Goal: Task Accomplishment & Management: Manage account settings

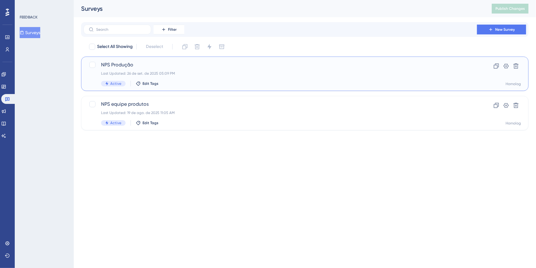
click at [178, 76] on div "NPS Produção Last Updated: [DATE] 05:09 PM Active Edit Tags" at bounding box center [280, 73] width 359 height 25
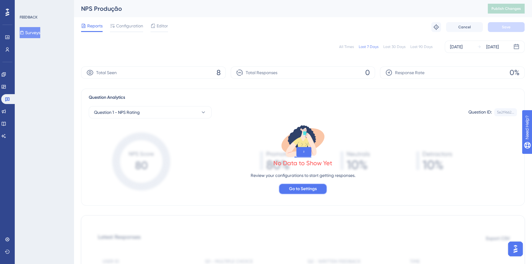
click at [300, 189] on span "Go to Settings" at bounding box center [303, 188] width 28 height 7
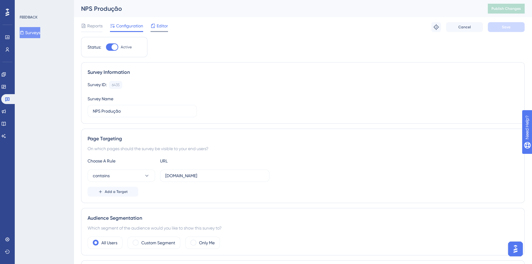
click at [160, 26] on span "Editor" at bounding box center [162, 25] width 11 height 7
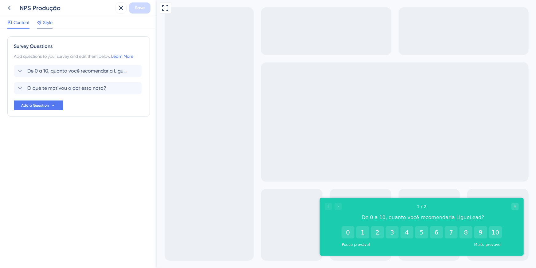
click at [45, 21] on span "Style" at bounding box center [48, 22] width 10 height 7
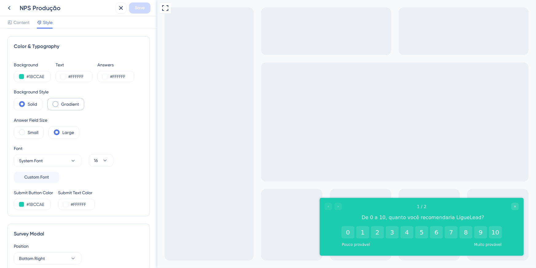
click at [64, 105] on label "Gradient" at bounding box center [70, 103] width 18 height 7
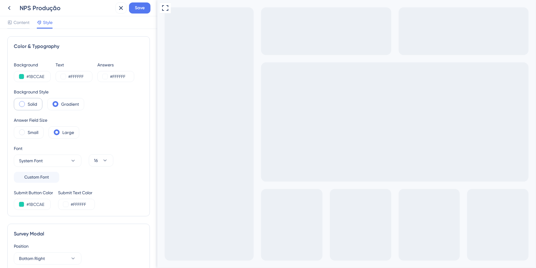
click at [27, 102] on div "Solid" at bounding box center [28, 104] width 29 height 12
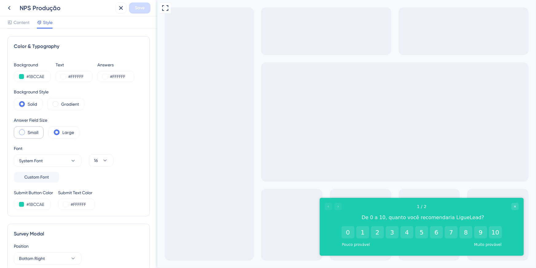
click at [33, 129] on label "Small" at bounding box center [33, 132] width 11 height 7
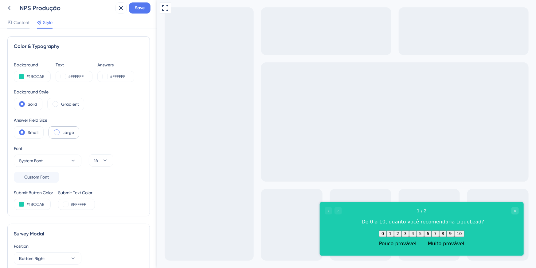
click at [64, 132] on label "Large" at bounding box center [68, 132] width 12 height 7
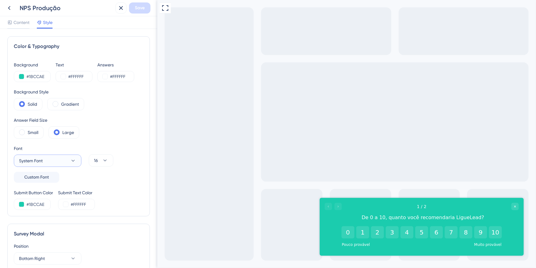
click at [63, 163] on button "System Font" at bounding box center [48, 161] width 68 height 12
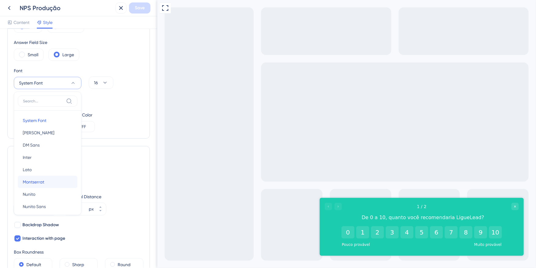
click at [47, 182] on button "[PERSON_NAME]" at bounding box center [48, 182] width 60 height 12
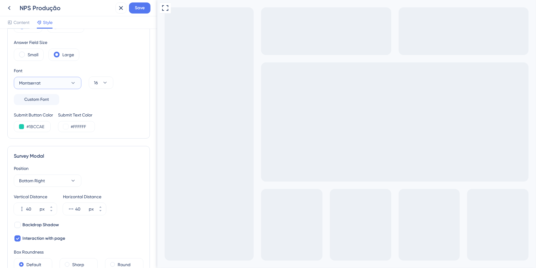
click at [53, 81] on button "Montserrat" at bounding box center [48, 83] width 68 height 12
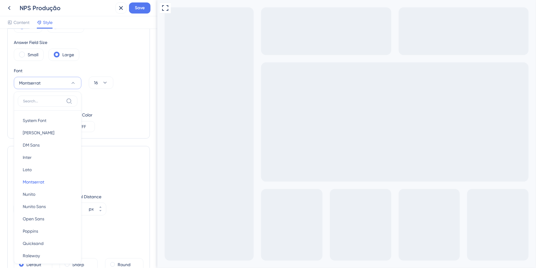
scroll to position [105, 0]
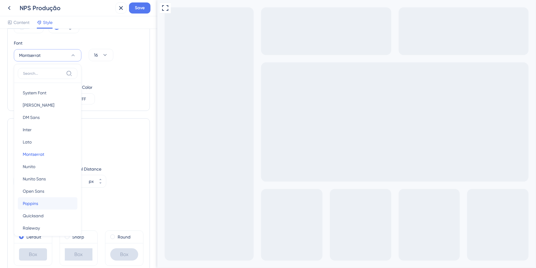
click at [44, 203] on button "Poppins Poppins" at bounding box center [48, 203] width 60 height 12
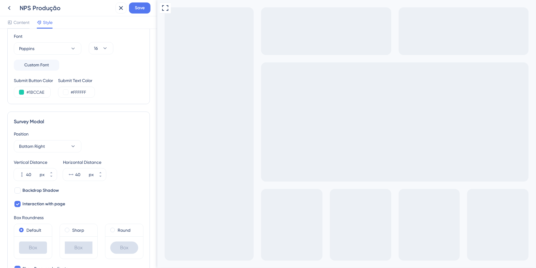
scroll to position [0, 0]
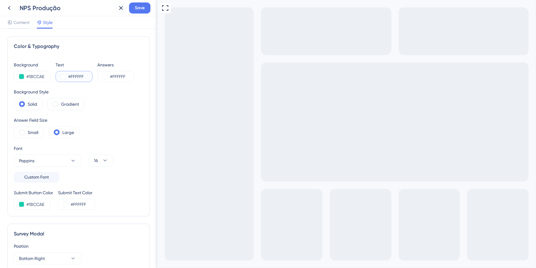
click at [70, 77] on input "#FFFFFF" at bounding box center [80, 76] width 25 height 7
click at [62, 78] on button at bounding box center [63, 76] width 5 height 5
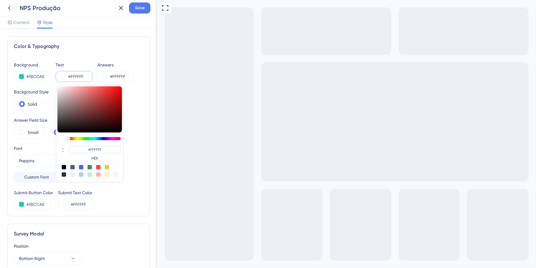
click at [62, 78] on button at bounding box center [63, 76] width 5 height 5
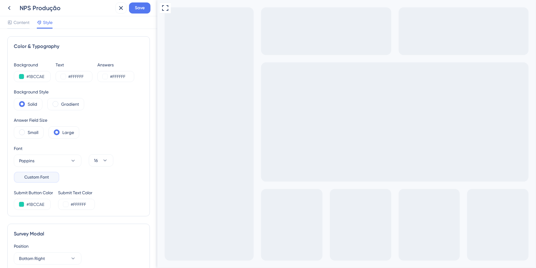
click at [43, 178] on span "Custom Font" at bounding box center [36, 177] width 25 height 7
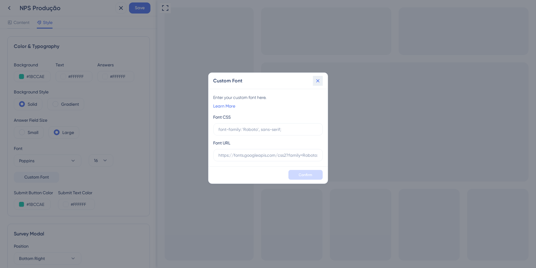
click at [318, 82] on icon at bounding box center [318, 81] width 6 height 6
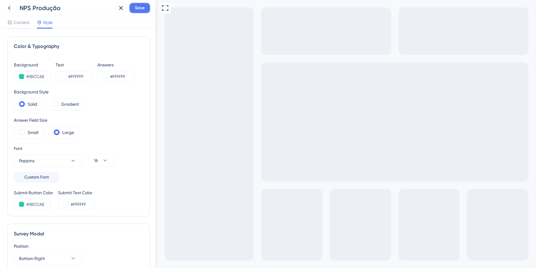
click at [140, 9] on span "Save" at bounding box center [140, 7] width 10 height 7
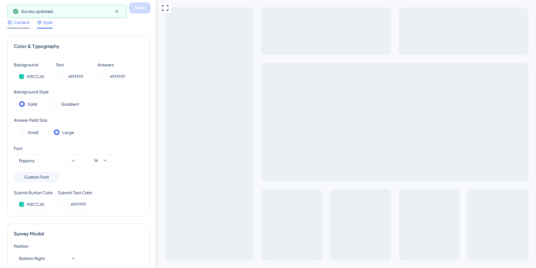
click at [22, 25] on span "Content" at bounding box center [22, 22] width 16 height 7
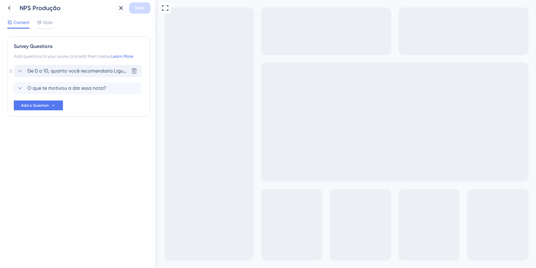
click at [57, 72] on span "De 0 a 10, quanto você recomendaria LigueLead?" at bounding box center [77, 70] width 101 height 7
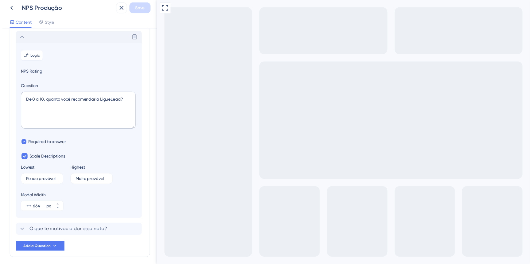
scroll to position [36, 0]
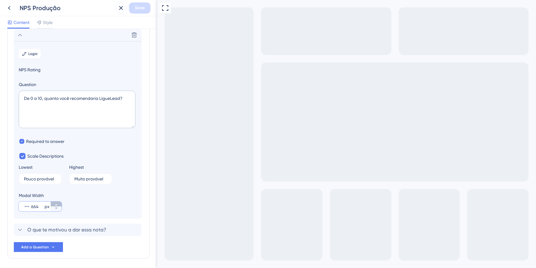
click at [56, 206] on icon at bounding box center [56, 205] width 4 height 4
click at [56, 210] on icon at bounding box center [56, 208] width 4 height 4
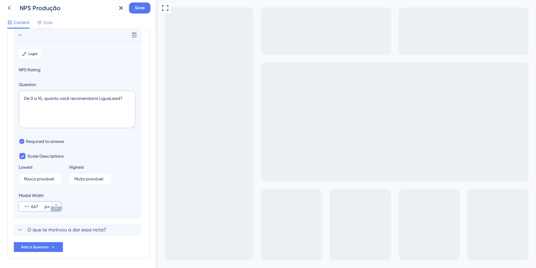
click at [56, 210] on icon at bounding box center [56, 208] width 4 height 4
type input "665"
click at [121, 9] on icon at bounding box center [120, 7] width 7 height 7
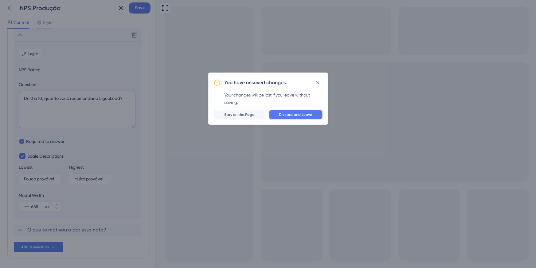
click at [294, 116] on span "Discard and Leave" at bounding box center [295, 114] width 33 height 5
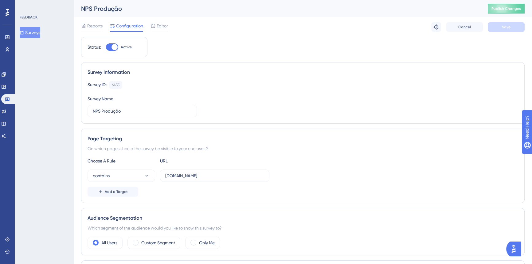
click at [166, 20] on div "Reports Configuration Editor Troubleshoot Cancel Save" at bounding box center [303, 27] width 444 height 20
click at [165, 25] on span "Editor" at bounding box center [162, 25] width 11 height 7
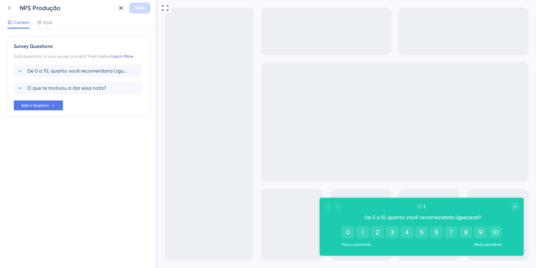
click at [9, 7] on icon at bounding box center [9, 7] width 7 height 7
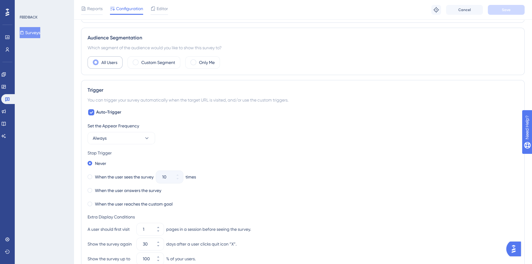
scroll to position [201, 0]
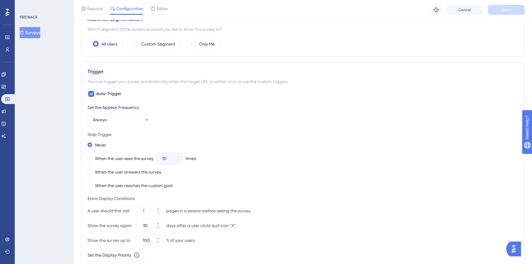
click at [90, 3] on div "Reports Configuration Editor Troubleshoot Cancel Save" at bounding box center [303, 10] width 458 height 20
click at [91, 6] on span "Reports" at bounding box center [94, 8] width 15 height 7
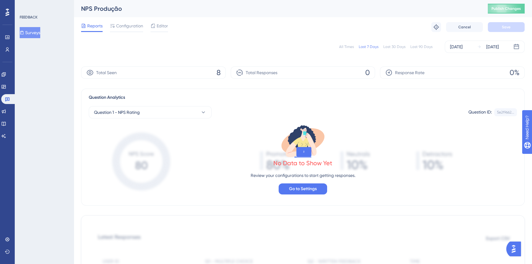
click at [277, 174] on p "Review your configurations to start getting responses." at bounding box center [303, 174] width 105 height 7
click at [291, 193] on button "Go to Settings" at bounding box center [303, 188] width 49 height 11
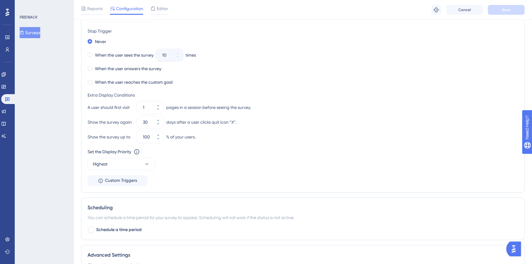
scroll to position [378, 0]
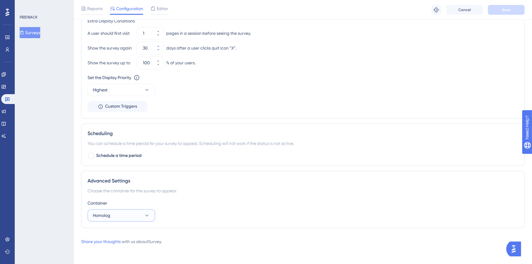
click at [141, 212] on button "Homolog" at bounding box center [122, 215] width 68 height 12
click at [128, 233] on div "Produção Produção" at bounding box center [121, 234] width 50 height 12
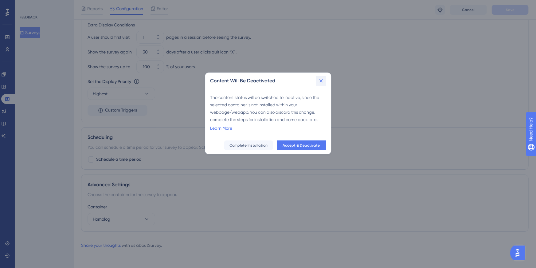
click at [320, 81] on icon at bounding box center [321, 80] width 3 height 3
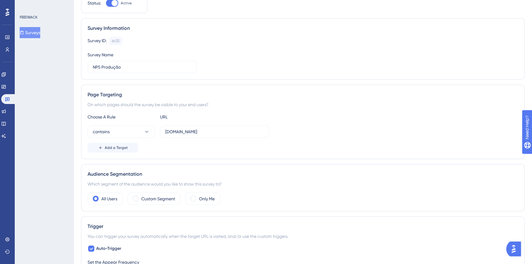
scroll to position [0, 0]
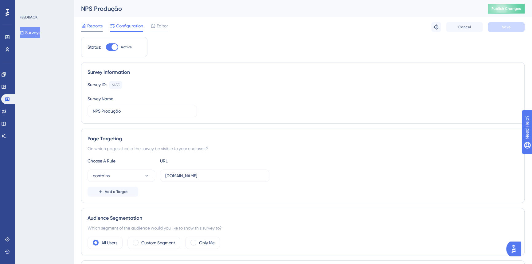
click at [92, 26] on span "Reports" at bounding box center [94, 25] width 15 height 7
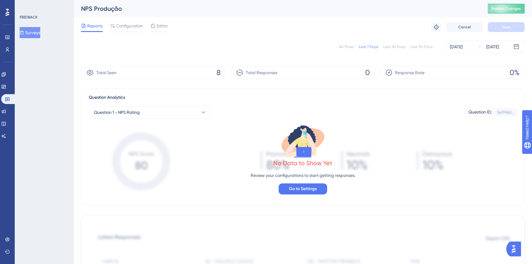
click at [191, 73] on div "Total Seen 8" at bounding box center [153, 72] width 145 height 12
drag, startPoint x: 101, startPoint y: 72, endPoint x: 206, endPoint y: 72, distance: 104.8
click at [113, 72] on span "Total Seen" at bounding box center [106, 72] width 21 height 7
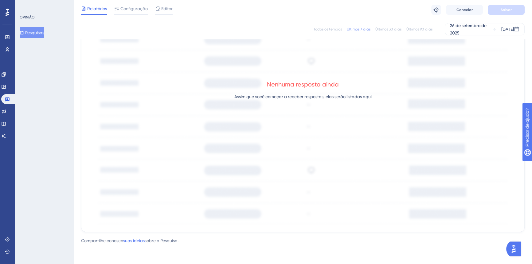
scroll to position [63, 0]
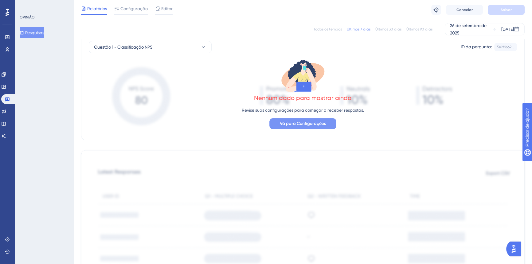
click at [299, 123] on font "Vá para Configurações" at bounding box center [303, 123] width 46 height 5
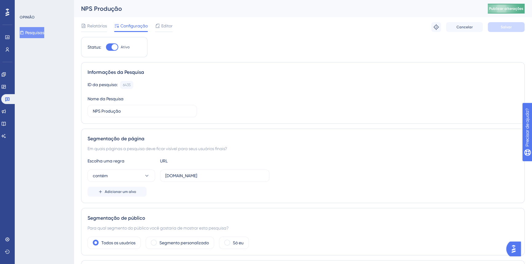
click at [508, 8] on font "Publicar alterações" at bounding box center [506, 8] width 34 height 4
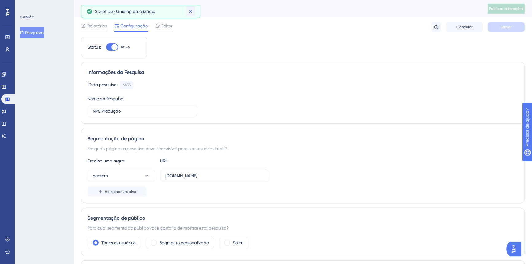
click at [191, 10] on icon at bounding box center [190, 11] width 6 height 6
click at [100, 27] on font "Relatórios" at bounding box center [97, 25] width 20 height 5
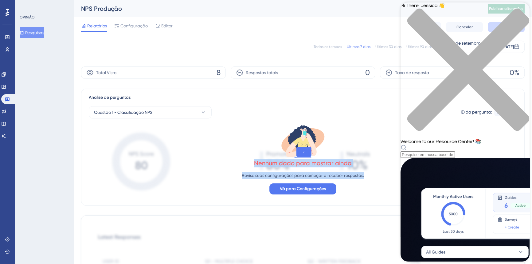
drag, startPoint x: 255, startPoint y: 161, endPoint x: 374, endPoint y: 181, distance: 120.3
click at [375, 181] on div "Nenhum dado para mostrar ainda Revise suas configurações para começar a receber…" at bounding box center [303, 158] width 428 height 81
copy div "Nenhum dado para mostrar ainda Revise suas configurações para começar a receber…"
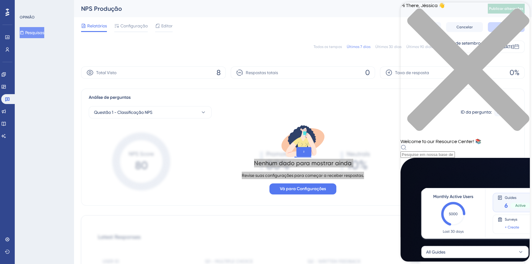
click at [470, 35] on div "Hi There, Jéssica 👋 Welcome to our Resource Center! 📚" at bounding box center [465, 79] width 129 height 155
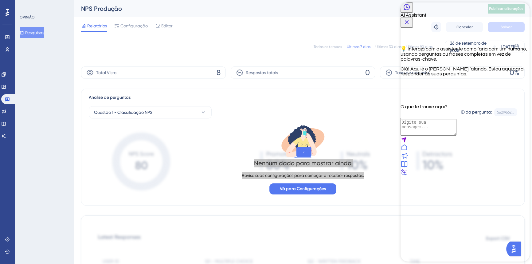
click at [438, 136] on textarea "AI Assistant Text Input" at bounding box center [429, 127] width 56 height 17
paste textarea "Nenhum dado para mostrar ainda Revise suas configurações para começar a receber…"
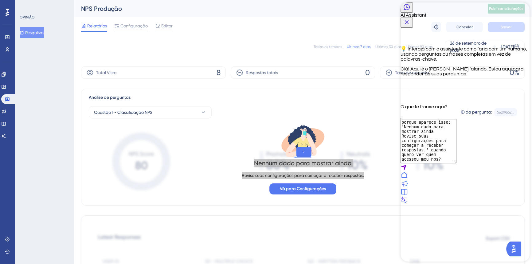
type textarea "porque aparece isso: 'Nenhum dado para mostrar ainda Revise suas configurações …"
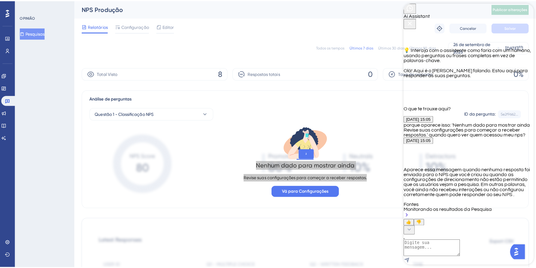
scroll to position [97, 0]
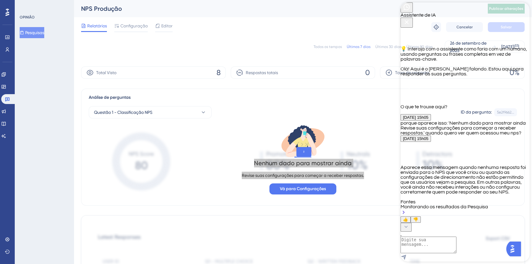
click at [453, 204] on font "Monitorando os resultados da Pesquisa" at bounding box center [445, 206] width 88 height 5
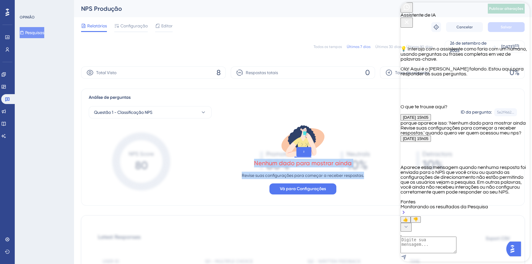
click at [41, 30] on font "Pesquisas" at bounding box center [34, 32] width 19 height 5
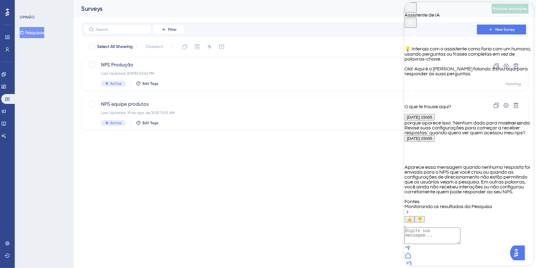
scroll to position [93, 0]
click at [92, 66] on div at bounding box center [92, 65] width 6 height 6
checkbox input "true"
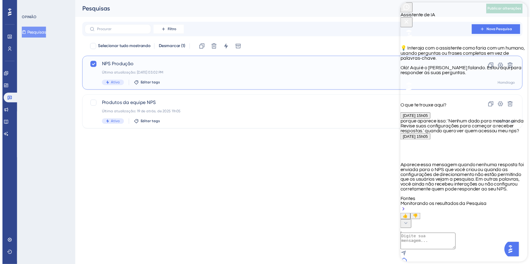
scroll to position [92, 0]
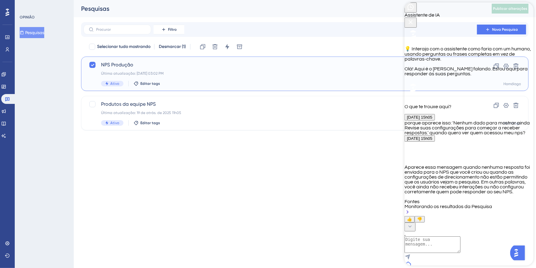
click at [363, 13] on div "Pesquisas Publicar alterações" at bounding box center [305, 8] width 462 height 17
click at [191, 79] on div "NPS Produção Última atualização: 29 de set. de 2025 03:02 PM Ativo Editar tags" at bounding box center [280, 73] width 359 height 25
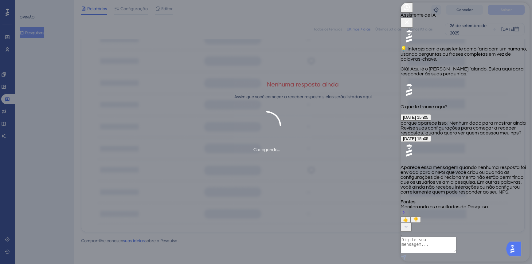
scroll to position [264, 0]
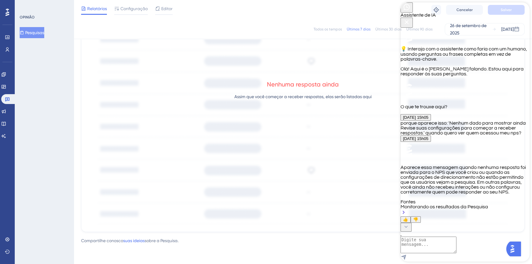
drag, startPoint x: 517, startPoint y: 9, endPoint x: 446, endPoint y: 22, distance: 72.0
click at [411, 18] on icon "Botão Fechar" at bounding box center [406, 21] width 7 height 7
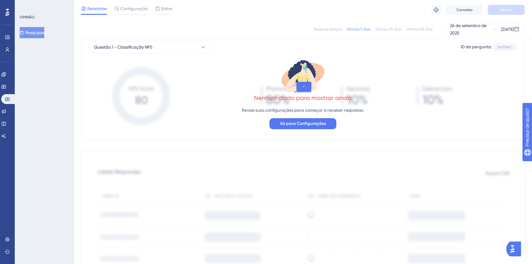
scroll to position [0, 0]
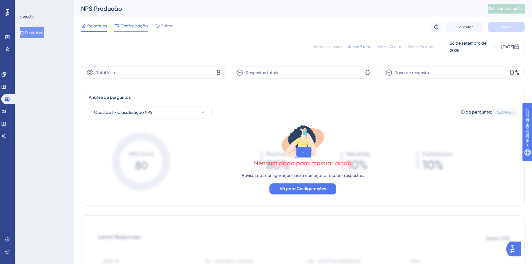
click at [139, 25] on font "Configuração" at bounding box center [133, 25] width 27 height 5
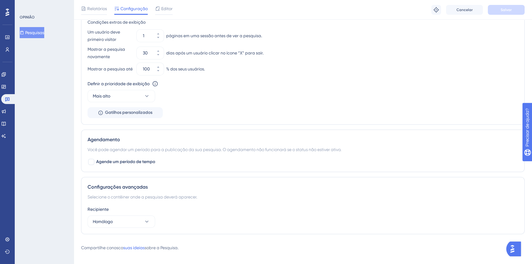
scroll to position [386, 0]
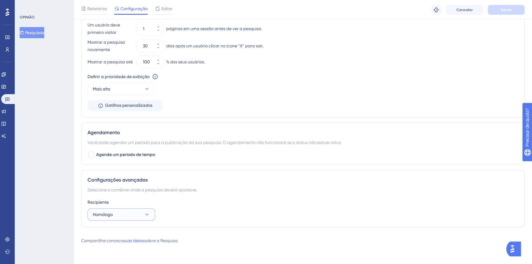
click at [136, 213] on button "Homólogo" at bounding box center [122, 214] width 68 height 12
click at [122, 246] on div "Homólogo Homólogo" at bounding box center [121, 245] width 50 height 12
click at [123, 215] on button "Homólogo" at bounding box center [122, 214] width 68 height 12
click at [116, 232] on div "Produção Produção" at bounding box center [121, 233] width 50 height 12
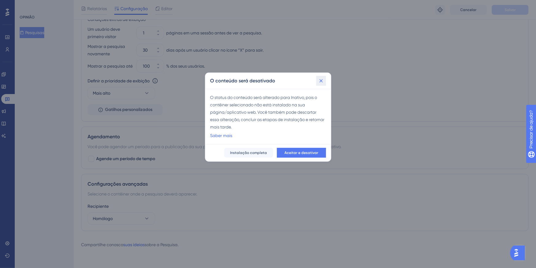
click at [320, 81] on icon at bounding box center [321, 81] width 6 height 6
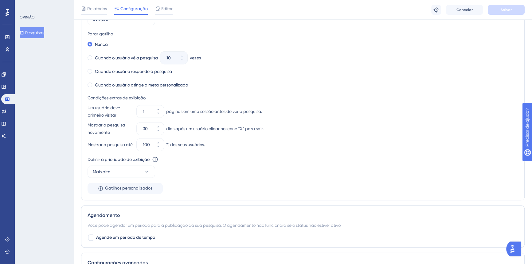
scroll to position [261, 0]
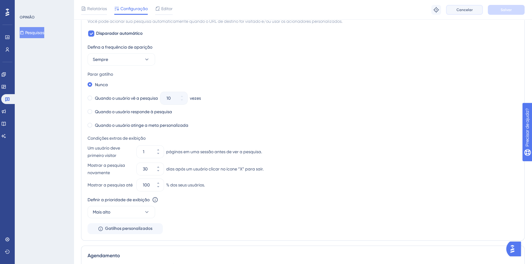
click at [458, 9] on font "Cancelar" at bounding box center [465, 10] width 16 height 4
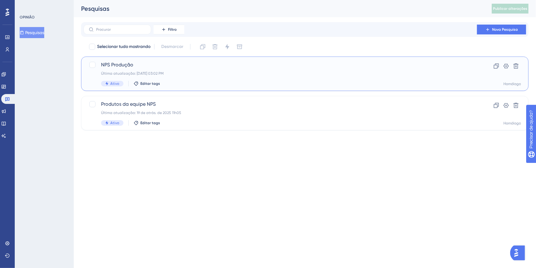
click at [194, 69] on div "NPS Produção Última atualização: 29 de set. de 2025 03:02 PM Ativo Editar tags" at bounding box center [280, 73] width 359 height 25
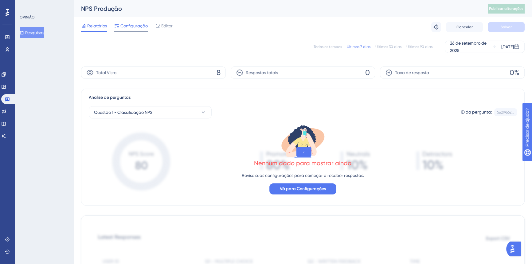
click at [132, 25] on font "Configuração" at bounding box center [133, 25] width 27 height 5
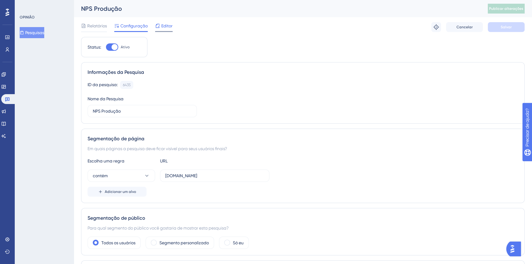
click at [166, 24] on font "Editor" at bounding box center [166, 25] width 11 height 5
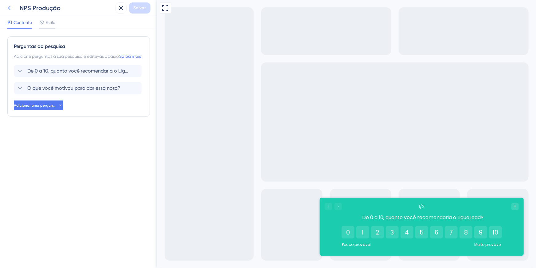
click at [10, 10] on icon at bounding box center [9, 8] width 2 height 4
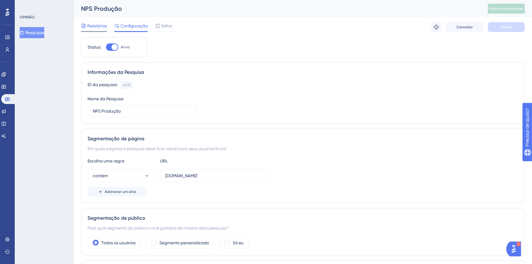
click at [101, 26] on font "Relatórios" at bounding box center [97, 25] width 20 height 5
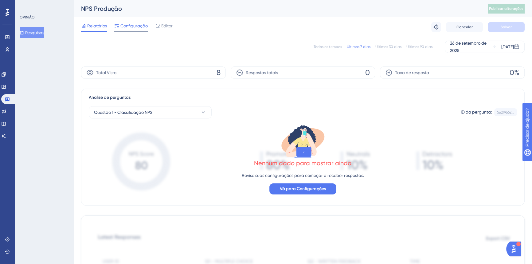
click at [142, 28] on span "Configuração" at bounding box center [133, 25] width 27 height 7
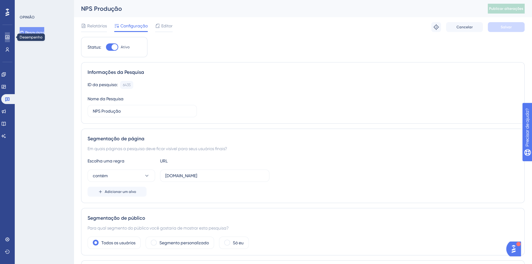
click at [6, 36] on icon at bounding box center [7, 37] width 5 height 5
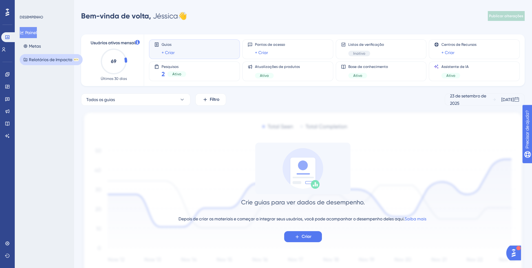
click at [61, 59] on font "Relatórios de Impacto" at bounding box center [50, 59] width 43 height 5
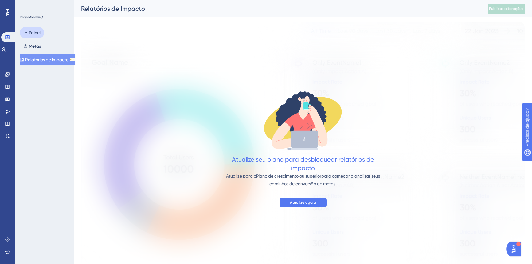
click at [37, 33] on font "Painel" at bounding box center [35, 32] width 12 height 5
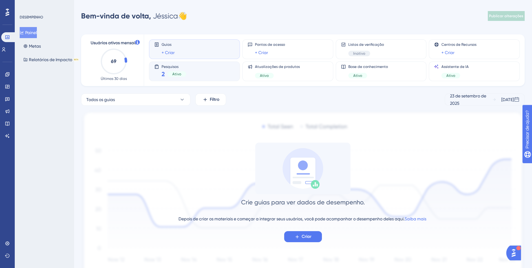
click at [187, 75] on div "Pesquisas 2 Ativo" at bounding box center [194, 71] width 81 height 14
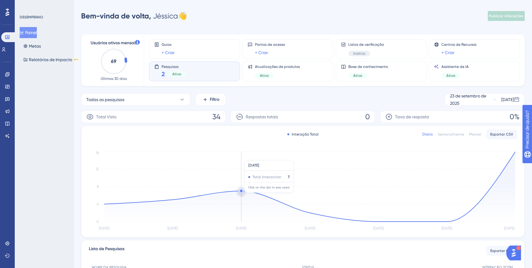
scroll to position [80, 0]
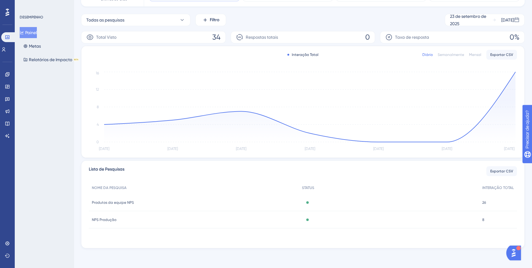
click at [108, 218] on font "NPS Produção" at bounding box center [104, 220] width 25 height 4
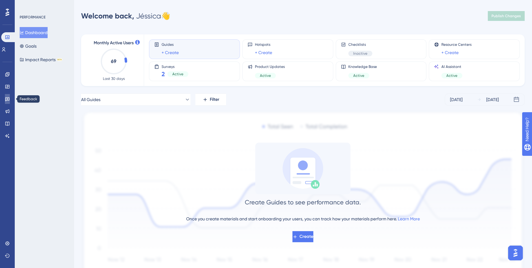
click at [8, 98] on icon at bounding box center [7, 98] width 5 height 5
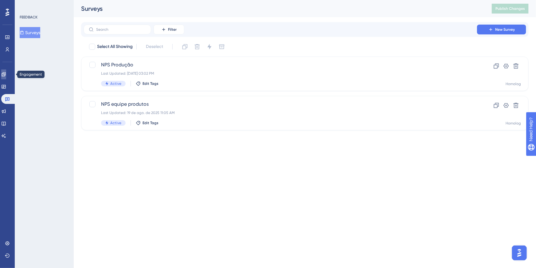
click at [6, 74] on icon at bounding box center [4, 74] width 4 height 4
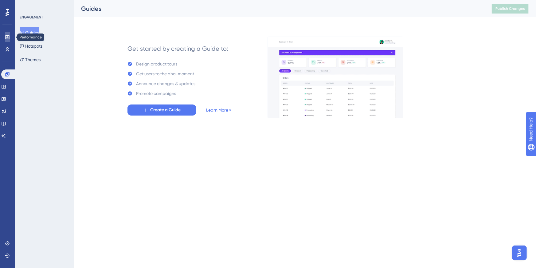
click at [8, 40] on link at bounding box center [7, 37] width 5 height 10
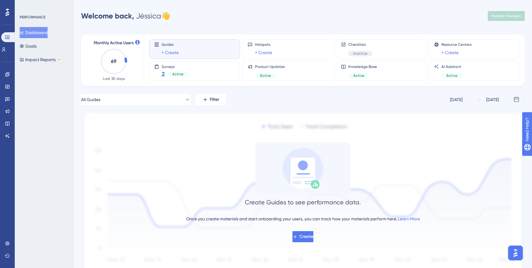
click at [112, 58] on text "69" at bounding box center [114, 61] width 6 height 6
click at [114, 62] on text "69" at bounding box center [114, 61] width 6 height 6
drag, startPoint x: 114, startPoint y: 73, endPoint x: 133, endPoint y: 45, distance: 34.2
click at [115, 73] on icon "69" at bounding box center [113, 61] width 27 height 27
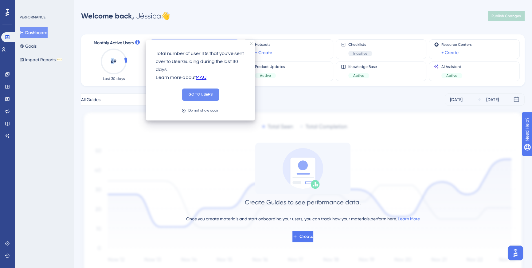
click at [200, 92] on button "GO TO USERS" at bounding box center [200, 94] width 37 height 12
click at [207, 96] on button "GO TO USERS" at bounding box center [200, 94] width 37 height 12
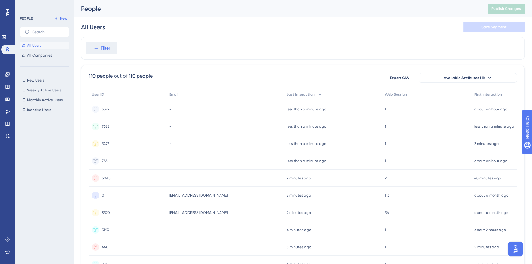
click at [109, 214] on div "5320 5320" at bounding box center [106, 212] width 8 height 17
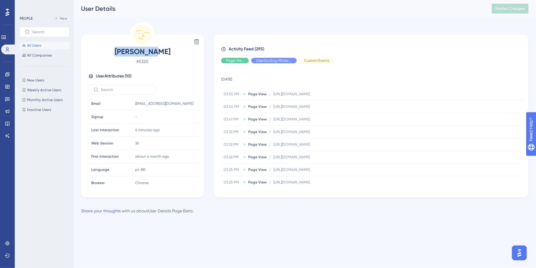
drag, startPoint x: 153, startPoint y: 51, endPoint x: 160, endPoint y: 49, distance: 6.6
click at [160, 49] on span "Luiz Preto" at bounding box center [142, 52] width 108 height 10
click at [161, 49] on span "Luiz Preto" at bounding box center [142, 52] width 108 height 10
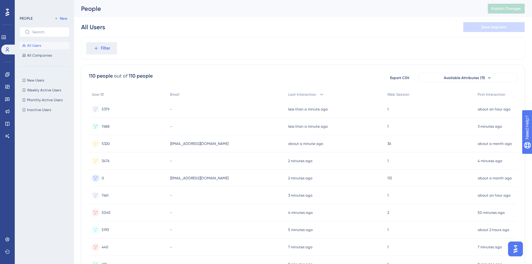
drag, startPoint x: 247, startPoint y: 149, endPoint x: 232, endPoint y: 146, distance: 15.1
click at [232, 146] on div "testeluiz@gmail.com testeluiz@gmail.com" at bounding box center [226, 143] width 118 height 17
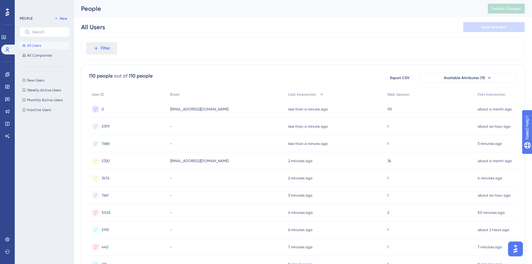
drag, startPoint x: 334, startPoint y: 166, endPoint x: 330, endPoint y: 165, distance: 3.7
click at [330, 165] on div "2 minutes ago 29 Sep 2025, 15:58" at bounding box center [334, 160] width 99 height 17
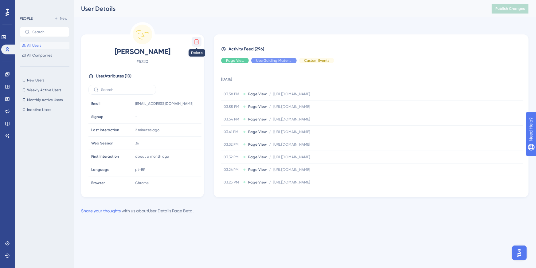
click at [196, 44] on icon at bounding box center [197, 42] width 6 height 6
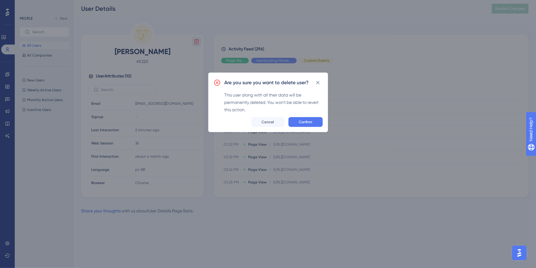
click at [310, 116] on div "Are you sure you want to delete user? This user along with all their data will …" at bounding box center [268, 103] width 120 height 60
click at [312, 120] on span "Confirm" at bounding box center [306, 122] width 14 height 5
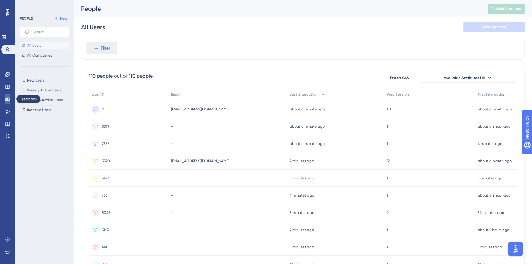
click at [9, 98] on icon at bounding box center [7, 98] width 5 height 5
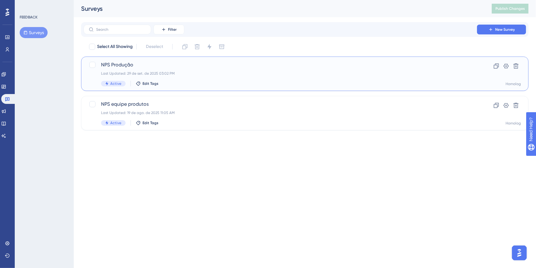
click at [131, 65] on span "NPS Produção" at bounding box center [280, 64] width 359 height 7
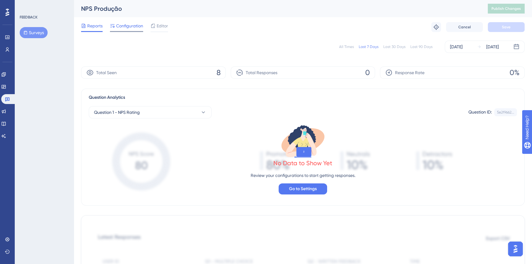
click at [132, 24] on span "Configuration" at bounding box center [129, 25] width 27 height 7
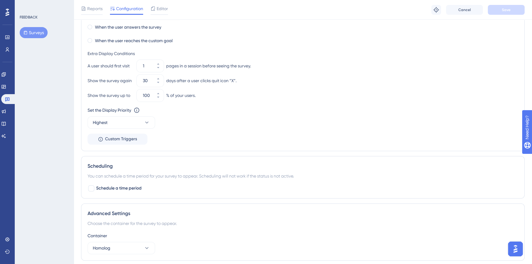
scroll to position [378, 0]
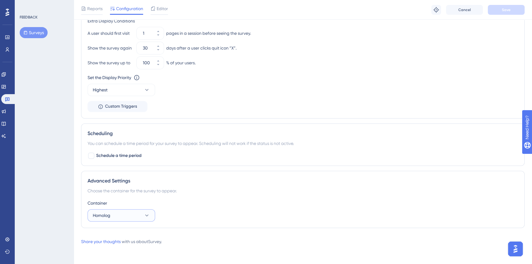
click at [115, 219] on button "Homolog" at bounding box center [122, 215] width 68 height 12
click at [118, 235] on div "Produção Produção" at bounding box center [121, 234] width 50 height 12
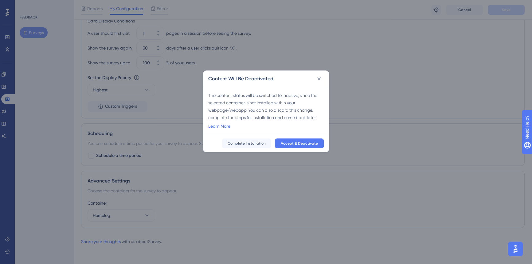
scroll to position [374, 0]
click at [312, 143] on span "Accept & Deactivate" at bounding box center [301, 145] width 37 height 5
checkbox input "false"
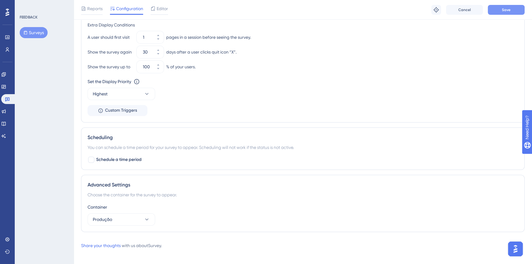
click at [506, 6] on button "Save" at bounding box center [506, 10] width 37 height 10
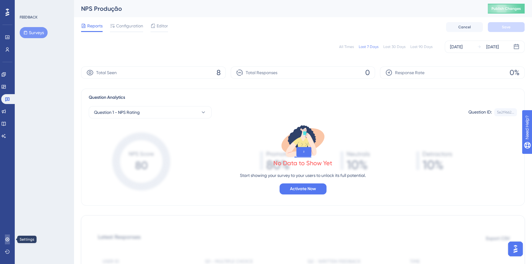
click at [7, 242] on link at bounding box center [7, 239] width 5 height 10
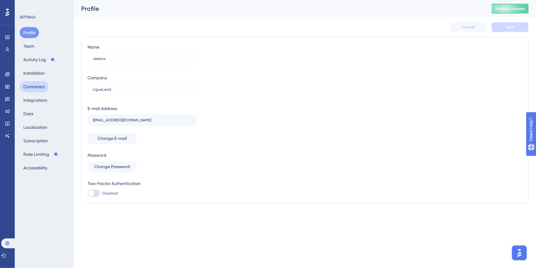
click at [45, 83] on button "Containers" at bounding box center [34, 86] width 29 height 11
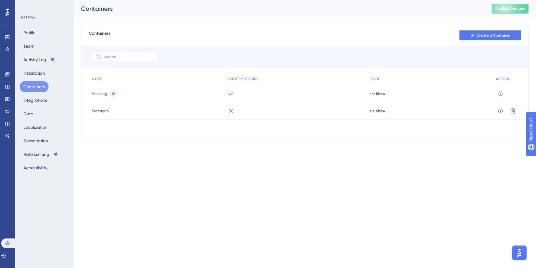
drag, startPoint x: 231, startPoint y: 109, endPoint x: 396, endPoint y: 107, distance: 165.0
click at [232, 109] on icon at bounding box center [230, 110] width 7 height 7
click at [375, 110] on span "</> Show" at bounding box center [378, 110] width 16 height 5
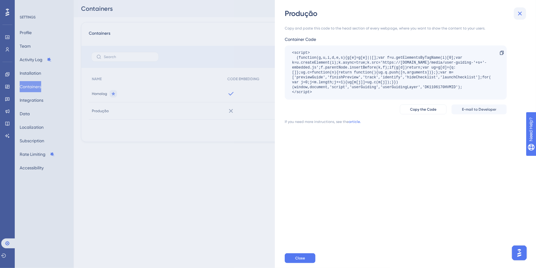
click at [519, 13] on icon at bounding box center [520, 13] width 7 height 7
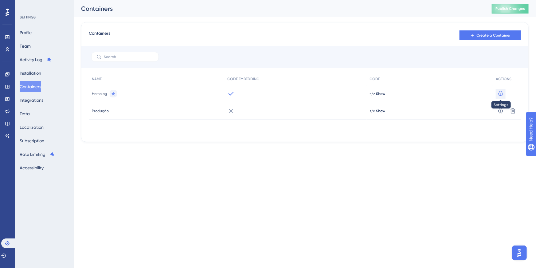
click at [501, 92] on icon at bounding box center [501, 94] width 6 height 6
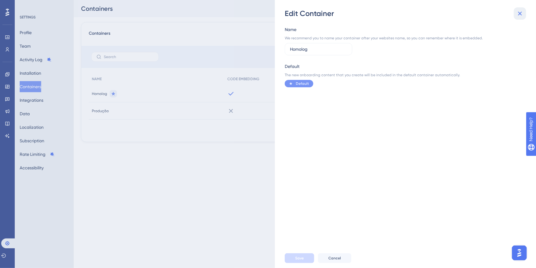
click at [521, 15] on icon at bounding box center [520, 14] width 4 height 4
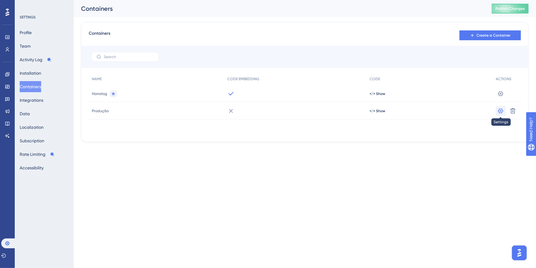
click at [501, 108] on icon at bounding box center [501, 111] width 6 height 6
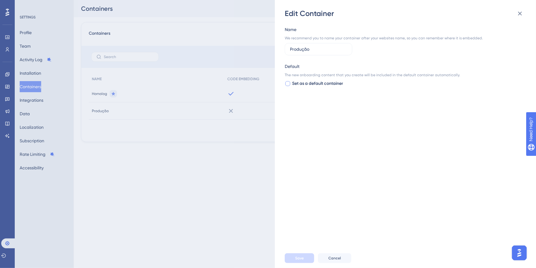
click at [316, 84] on span "Set as a default container" at bounding box center [317, 83] width 51 height 7
checkbox input "true"
click at [300, 258] on span "Save" at bounding box center [299, 258] width 9 height 5
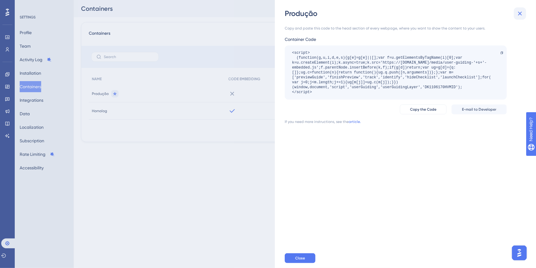
click at [523, 15] on icon at bounding box center [520, 13] width 7 height 7
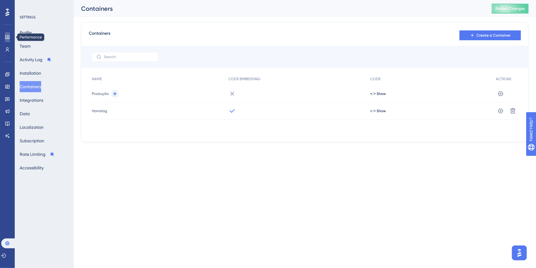
click at [10, 39] on icon at bounding box center [7, 37] width 5 height 5
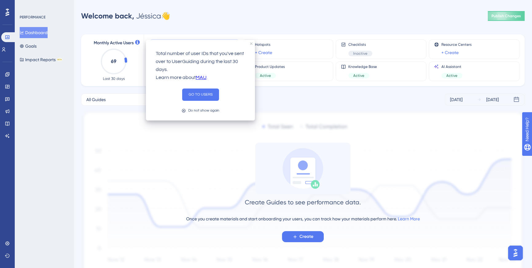
click at [136, 43] on icon at bounding box center [137, 42] width 5 height 5
click at [209, 91] on button "GO TO USERS" at bounding box center [200, 94] width 37 height 12
click at [205, 99] on button "GO TO USERS" at bounding box center [200, 94] width 37 height 12
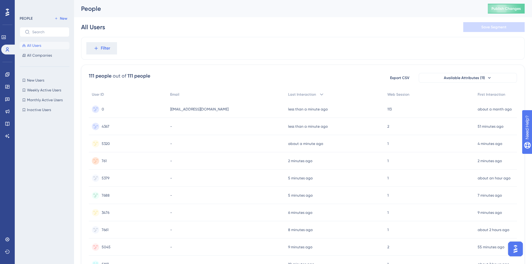
click at [105, 125] on span "4367" at bounding box center [106, 126] width 8 height 5
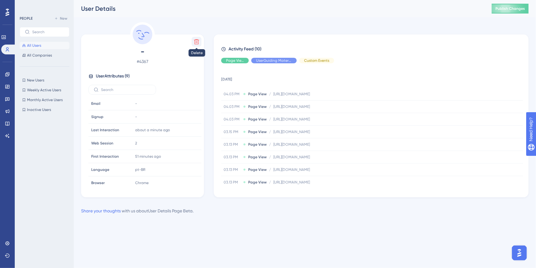
click at [199, 44] on icon at bounding box center [197, 42] width 6 height 6
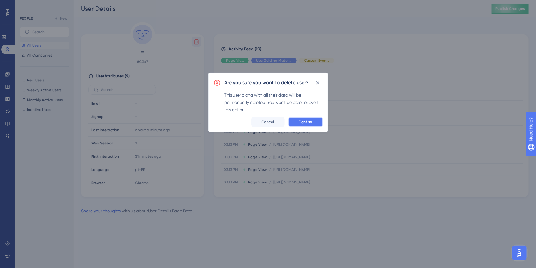
click at [312, 123] on span "Confirm" at bounding box center [306, 122] width 14 height 5
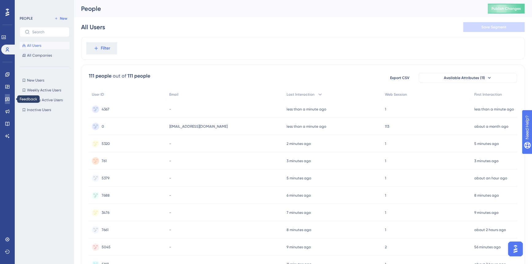
click at [6, 97] on icon at bounding box center [7, 98] width 5 height 5
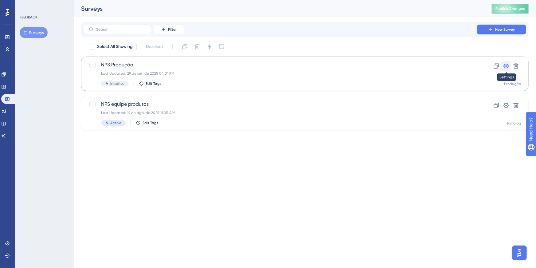
click at [505, 68] on icon at bounding box center [506, 66] width 5 height 5
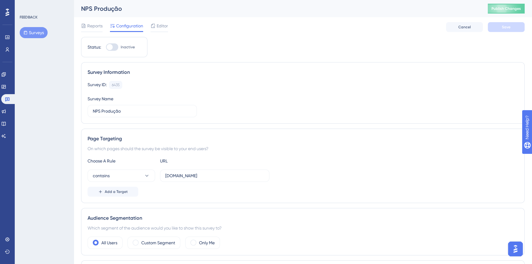
click at [129, 46] on span "Inactive" at bounding box center [128, 47] width 14 height 5
click at [106, 47] on input "Inactive" at bounding box center [106, 47] width 0 height 0
checkbox input "true"
click at [499, 27] on button "Save" at bounding box center [506, 27] width 37 height 10
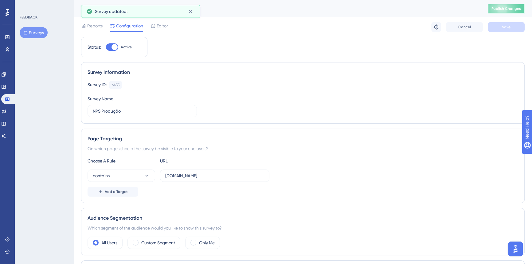
click at [507, 13] on button "Publish Changes" at bounding box center [506, 9] width 37 height 10
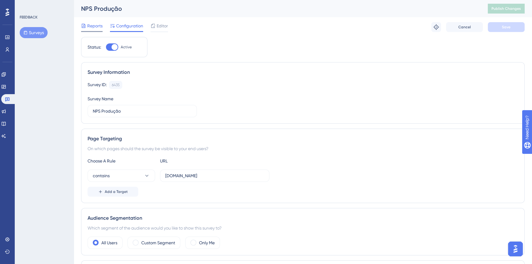
click at [88, 26] on span "Reports" at bounding box center [94, 25] width 15 height 7
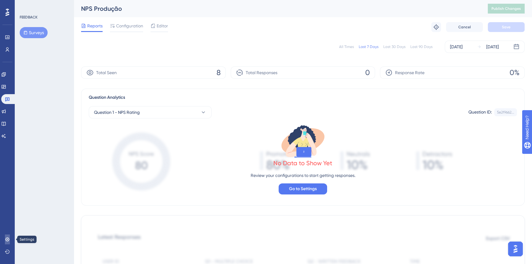
click at [7, 236] on link at bounding box center [7, 239] width 5 height 10
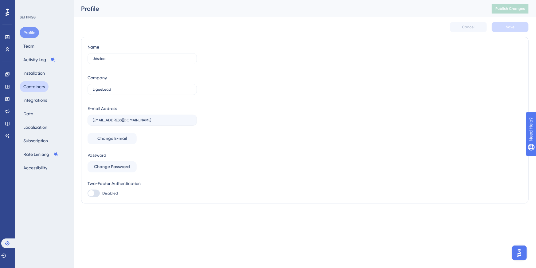
click at [37, 87] on button "Containers" at bounding box center [34, 86] width 29 height 11
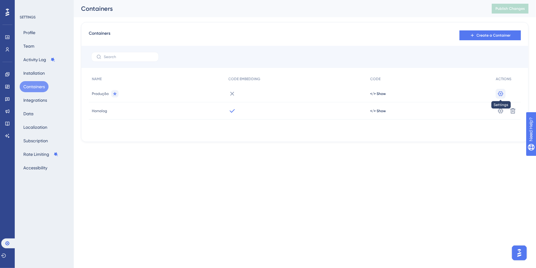
click at [502, 95] on icon at bounding box center [501, 94] width 6 height 6
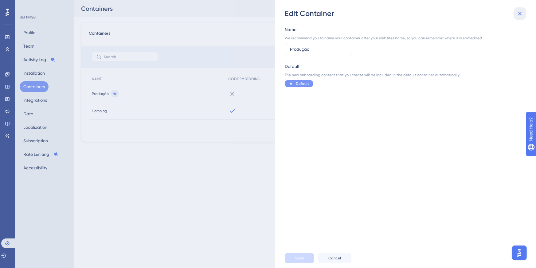
click at [520, 14] on icon at bounding box center [520, 13] width 7 height 7
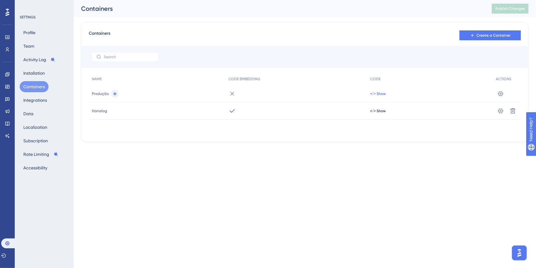
click at [379, 92] on span "</> Show" at bounding box center [378, 93] width 16 height 5
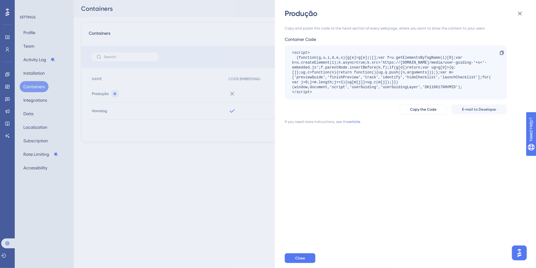
click at [143, 156] on div "Produção Copy and paste this code to the head section of every webpage, where y…" at bounding box center [268, 134] width 536 height 268
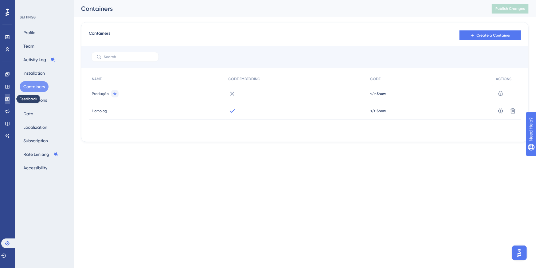
click at [5, 99] on icon at bounding box center [7, 99] width 4 height 4
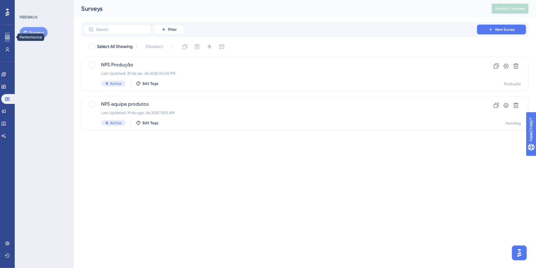
click at [7, 36] on icon at bounding box center [7, 37] width 5 height 5
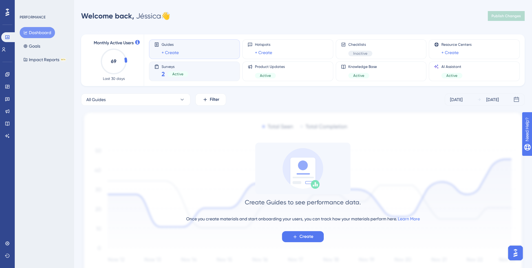
click at [204, 75] on div "Surveys 2 Active" at bounding box center [194, 71] width 81 height 14
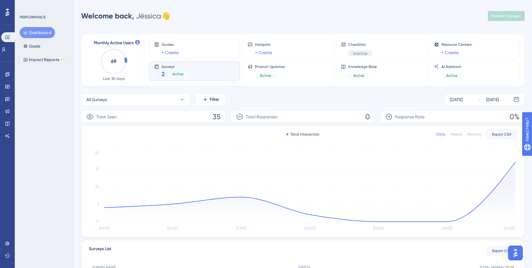
scroll to position [80, 0]
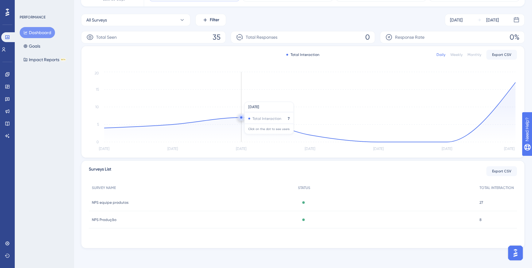
click at [96, 220] on span "NPS Produção" at bounding box center [104, 219] width 25 height 5
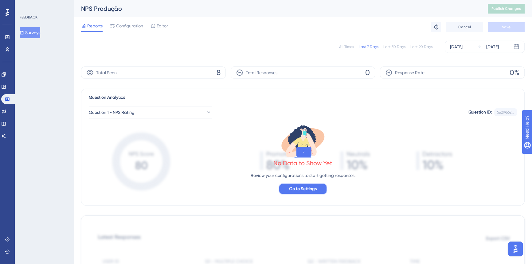
click at [301, 191] on span "Go to Settings" at bounding box center [303, 188] width 28 height 7
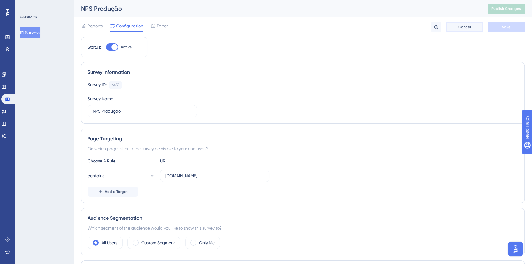
click at [474, 26] on button "Cancel" at bounding box center [464, 27] width 37 height 10
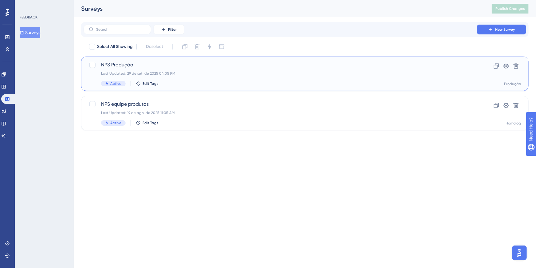
click at [133, 68] on span "NPS Produção" at bounding box center [280, 64] width 359 height 7
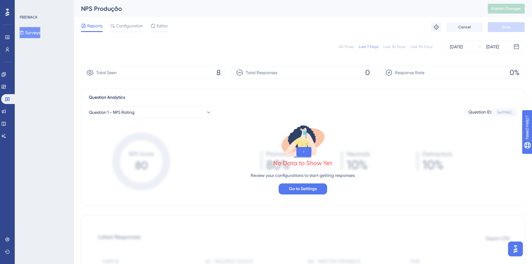
click at [292, 73] on div "Total Responses 0" at bounding box center [303, 72] width 145 height 12
click at [32, 35] on button "Surveys" at bounding box center [34, 32] width 28 height 11
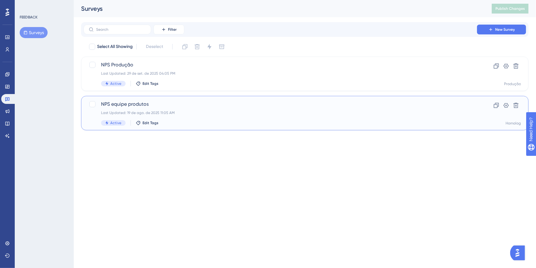
click at [184, 104] on span "NPS equipe produtos" at bounding box center [280, 103] width 359 height 7
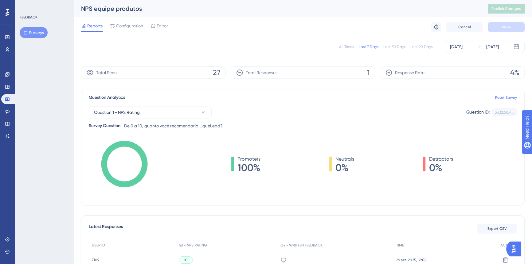
click at [264, 73] on span "Total Responses" at bounding box center [262, 72] width 32 height 7
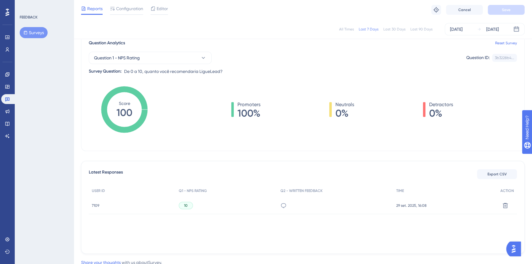
scroll to position [74, 0]
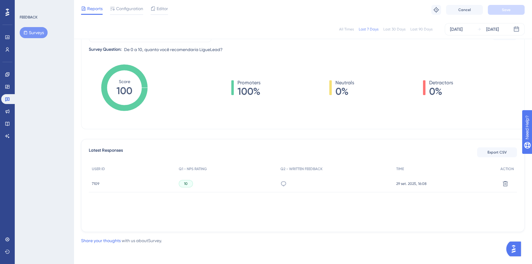
click at [95, 184] on span "7109" at bounding box center [95, 183] width 7 height 5
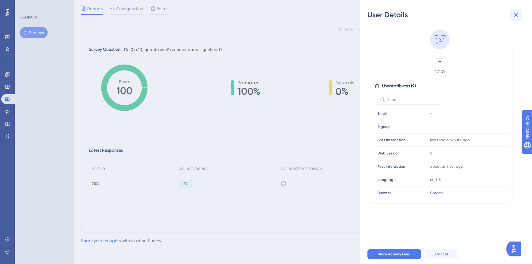
click at [515, 14] on icon at bounding box center [516, 15] width 4 height 4
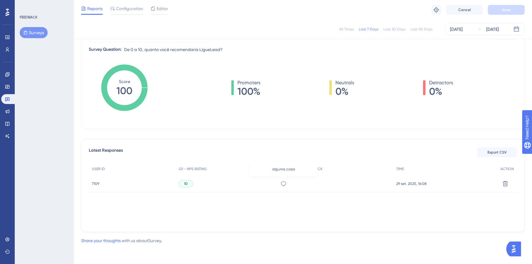
click at [282, 184] on icon at bounding box center [284, 183] width 6 height 6
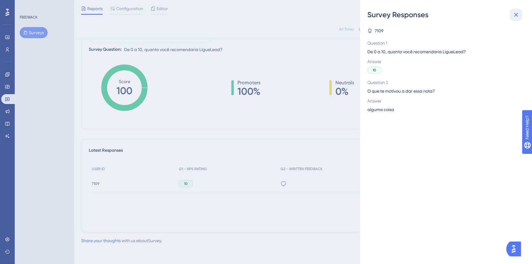
click at [521, 14] on button at bounding box center [516, 15] width 12 height 12
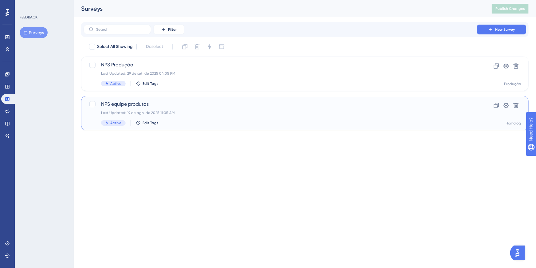
click at [136, 108] on span "NPS equipe produtos" at bounding box center [280, 103] width 359 height 7
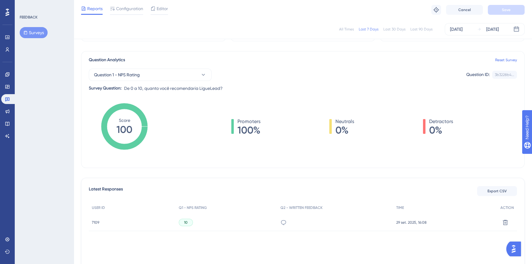
scroll to position [74, 0]
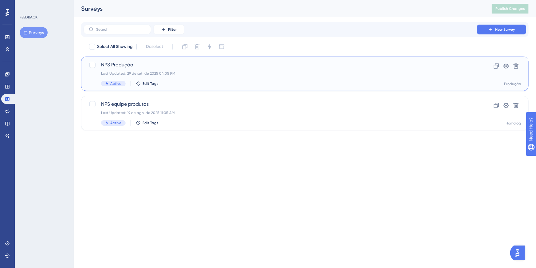
click at [242, 68] on span "NPS Produção" at bounding box center [280, 64] width 359 height 7
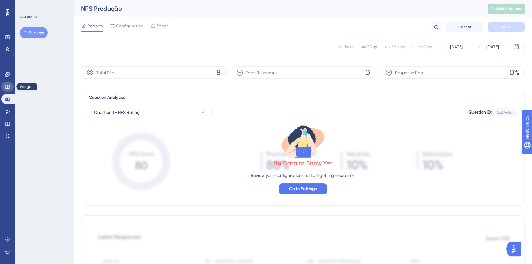
click at [6, 87] on icon at bounding box center [7, 87] width 4 height 4
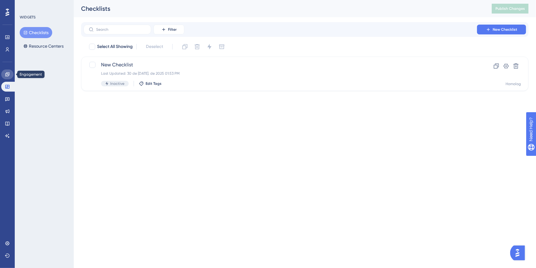
click at [9, 77] on icon at bounding box center [7, 74] width 5 height 5
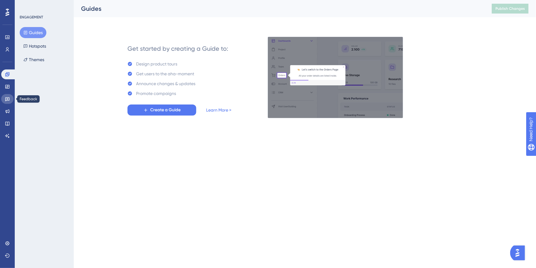
click at [9, 102] on link at bounding box center [7, 99] width 12 height 10
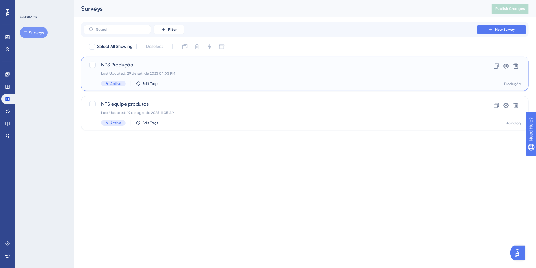
click at [181, 64] on span "NPS Produção" at bounding box center [280, 64] width 359 height 7
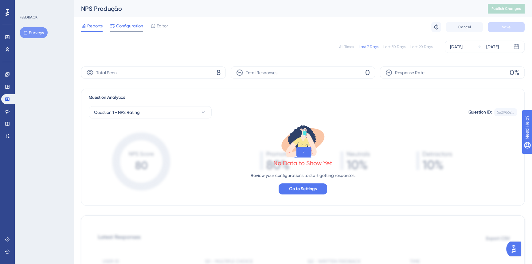
click at [126, 30] on div "Configuration" at bounding box center [126, 27] width 33 height 10
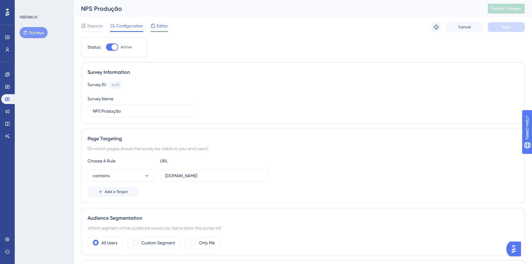
click at [151, 26] on icon at bounding box center [153, 26] width 4 height 4
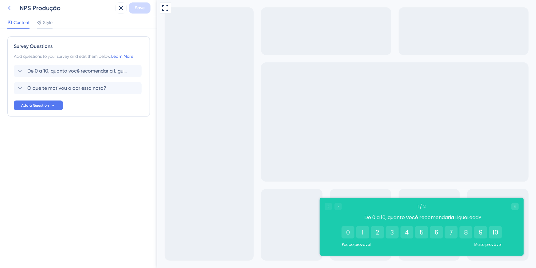
click at [10, 8] on icon at bounding box center [9, 7] width 7 height 7
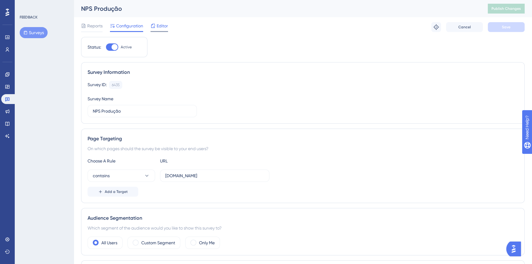
click at [166, 22] on span "Editor" at bounding box center [162, 25] width 11 height 7
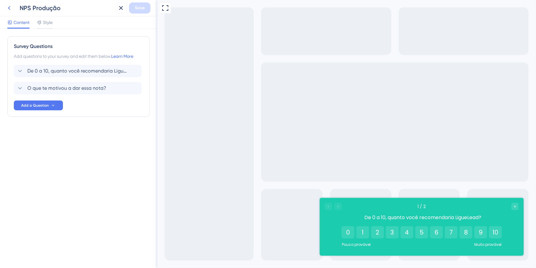
click at [10, 6] on icon at bounding box center [9, 7] width 7 height 7
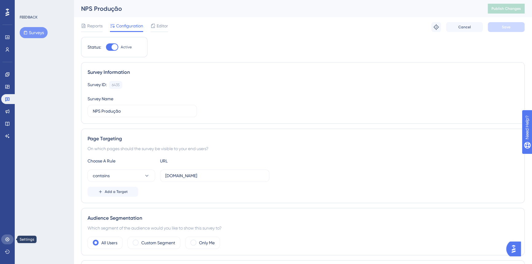
click at [7, 241] on icon at bounding box center [7, 239] width 4 height 4
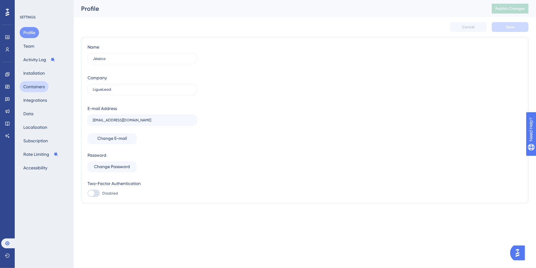
click at [34, 88] on button "Containers" at bounding box center [34, 86] width 29 height 11
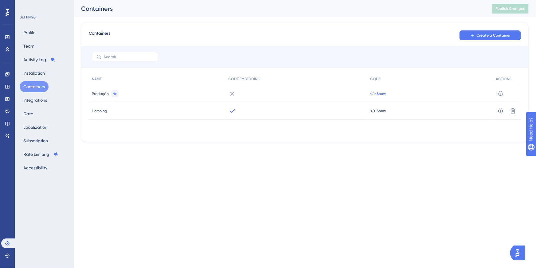
click at [380, 95] on span "</> Show" at bounding box center [378, 93] width 16 height 5
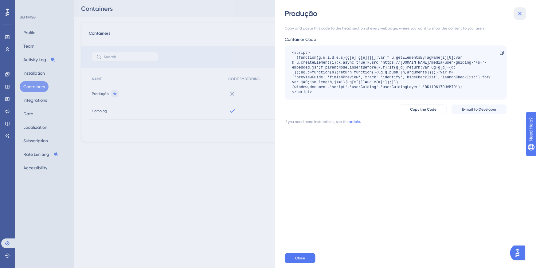
click at [519, 16] on icon at bounding box center [520, 13] width 7 height 7
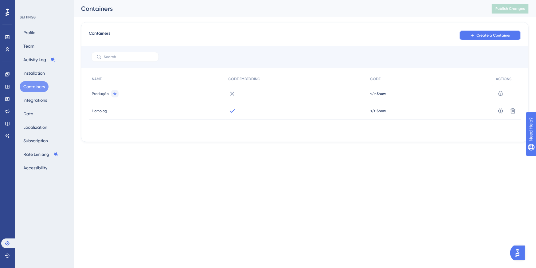
click at [489, 37] on span "Create a Container" at bounding box center [494, 35] width 34 height 5
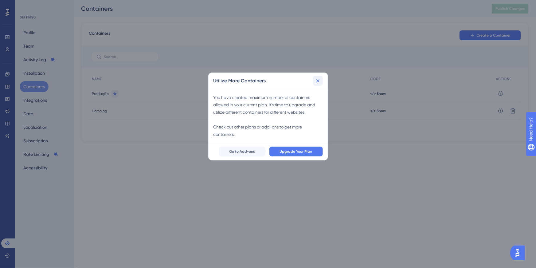
click at [316, 80] on icon at bounding box center [318, 81] width 6 height 6
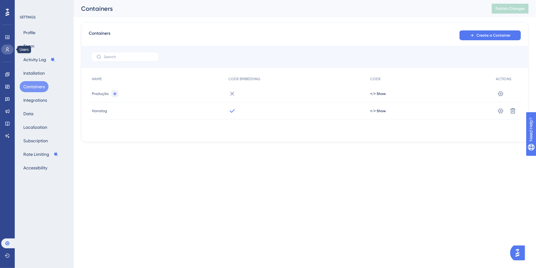
click at [9, 48] on icon at bounding box center [7, 49] width 5 height 5
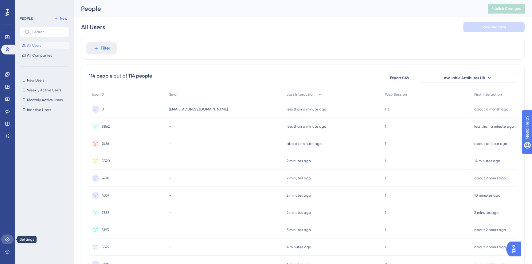
click at [5, 243] on link at bounding box center [7, 239] width 12 height 10
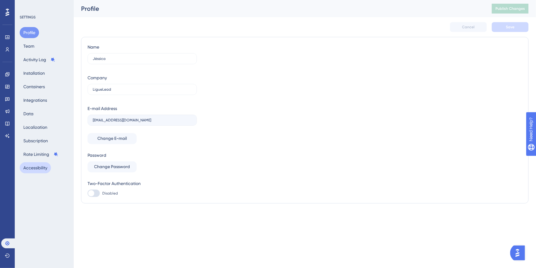
click at [28, 163] on button "Accessibility" at bounding box center [35, 167] width 31 height 11
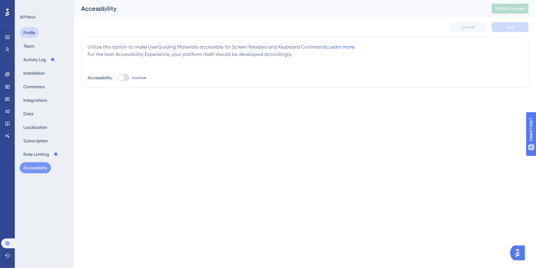
click at [30, 32] on button "Profile" at bounding box center [29, 32] width 19 height 11
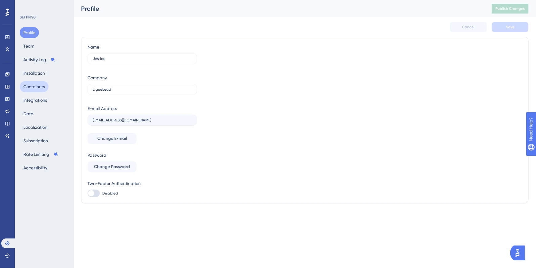
click at [35, 85] on button "Containers" at bounding box center [34, 86] width 29 height 11
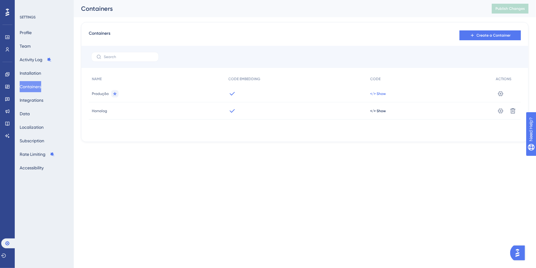
click at [381, 94] on span "</> Show" at bounding box center [378, 93] width 16 height 5
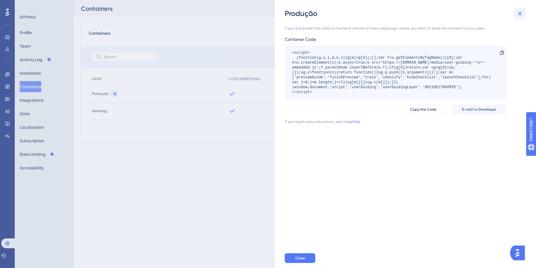
click at [520, 14] on icon at bounding box center [520, 14] width 4 height 4
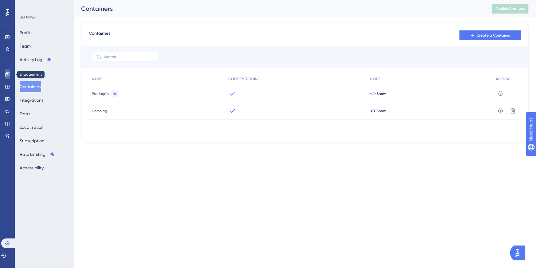
click at [5, 76] on link at bounding box center [7, 74] width 5 height 10
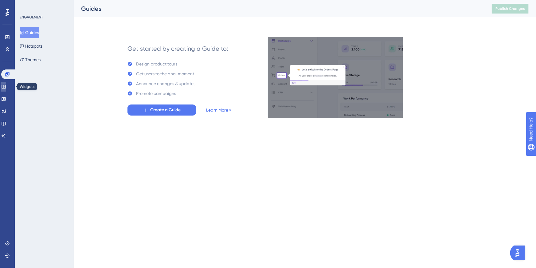
click at [6, 88] on icon at bounding box center [3, 86] width 5 height 5
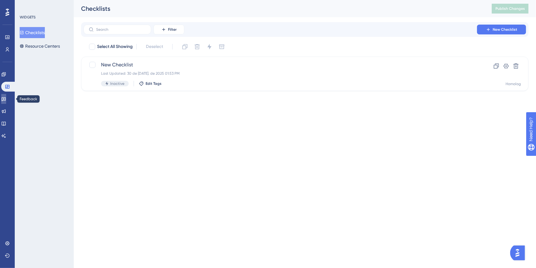
click at [6, 98] on icon at bounding box center [4, 99] width 4 height 4
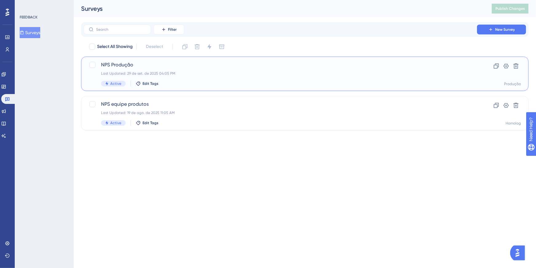
click at [143, 67] on span "NPS Produção" at bounding box center [280, 64] width 359 height 7
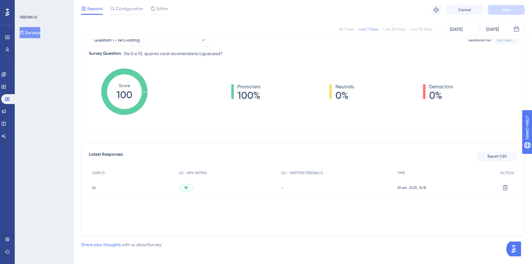
scroll to position [74, 0]
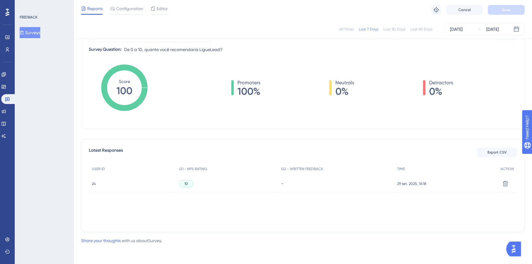
click at [283, 183] on div "-" at bounding box center [336, 183] width 110 height 6
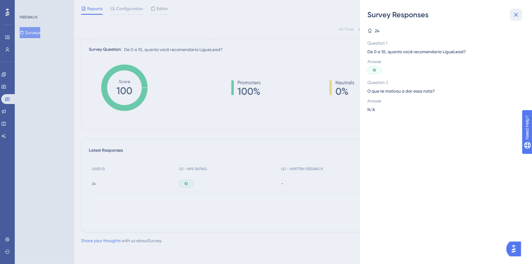
drag, startPoint x: 515, startPoint y: 15, endPoint x: 512, endPoint y: 15, distance: 3.1
click at [513, 15] on icon at bounding box center [516, 14] width 7 height 7
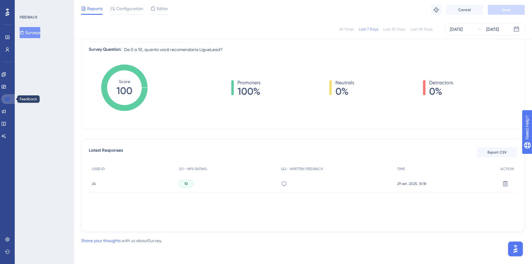
click at [3, 101] on link at bounding box center [8, 99] width 15 height 10
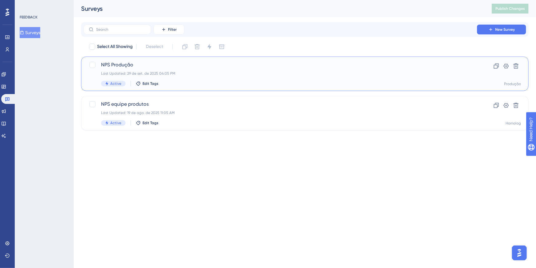
click at [151, 70] on div "NPS Produção Last Updated: 29 de set. de 2025 04:05 PM Active Edit Tags" at bounding box center [280, 73] width 359 height 25
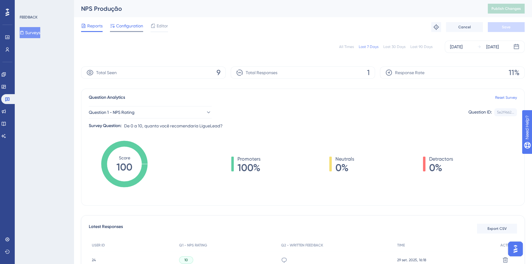
click at [136, 25] on span "Configuration" at bounding box center [129, 25] width 27 height 7
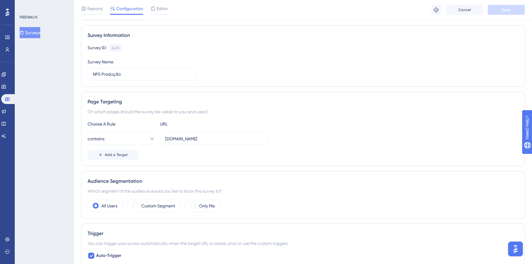
scroll to position [67, 0]
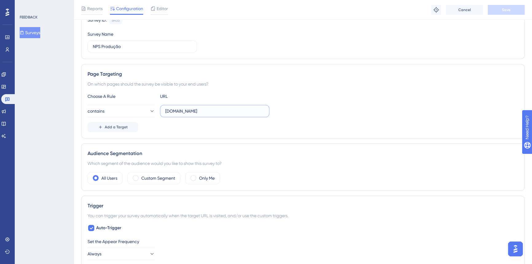
click at [242, 109] on input "[DOMAIN_NAME]" at bounding box center [214, 111] width 99 height 7
click at [110, 126] on span "Add a Target" at bounding box center [116, 126] width 23 height 5
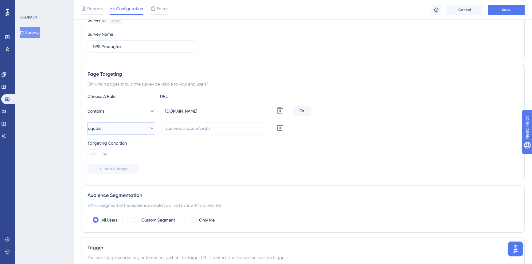
click at [122, 129] on button "equals" at bounding box center [122, 128] width 68 height 12
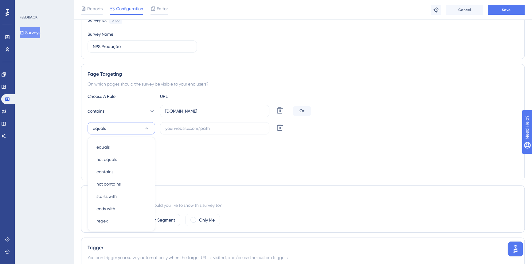
scroll to position [118, 0]
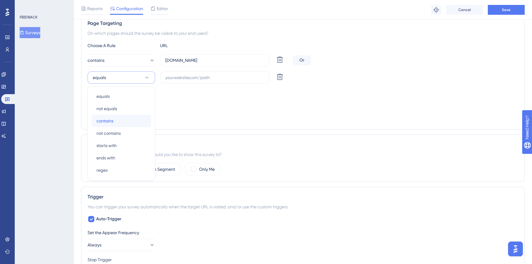
click at [120, 122] on div "contains contains" at bounding box center [121, 121] width 50 height 12
click at [220, 74] on input "text" at bounding box center [214, 77] width 99 height 7
paste input "[URL][DOMAIN_NAME]"
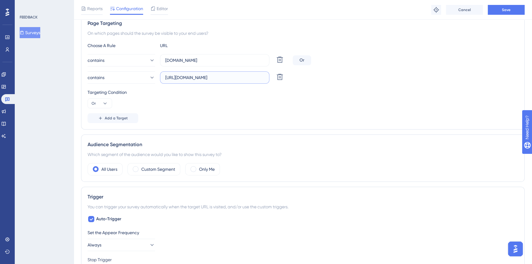
drag, startPoint x: 180, startPoint y: 77, endPoint x: 153, endPoint y: 70, distance: 27.1
click at [153, 71] on div "contains [URL][DOMAIN_NAME] [GEOGRAPHIC_DATA]" at bounding box center [189, 77] width 203 height 12
click at [217, 111] on div "Choose A Rule URL contains [DOMAIN_NAME] Delete Or contains [DOMAIN_NAME][URL] …" at bounding box center [303, 82] width 431 height 81
click at [501, 8] on button "Save" at bounding box center [506, 10] width 37 height 10
click at [236, 81] on label "[DOMAIN_NAME][URL]" at bounding box center [214, 77] width 109 height 12
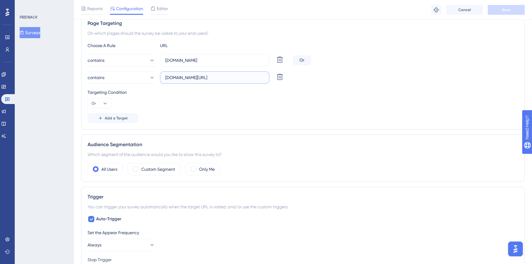
click at [236, 81] on input "[DOMAIN_NAME][URL]" at bounding box center [214, 77] width 99 height 7
click at [237, 77] on input "[DOMAIN_NAME][URL]" at bounding box center [214, 77] width 99 height 7
type input "[DOMAIN_NAME]"
click at [511, 12] on button "Save" at bounding box center [506, 10] width 37 height 10
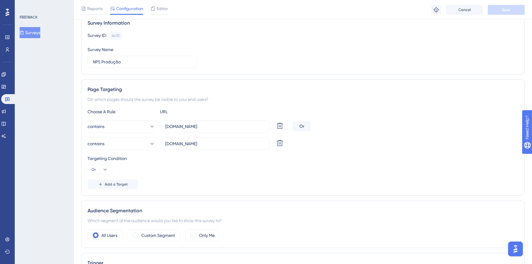
scroll to position [0, 0]
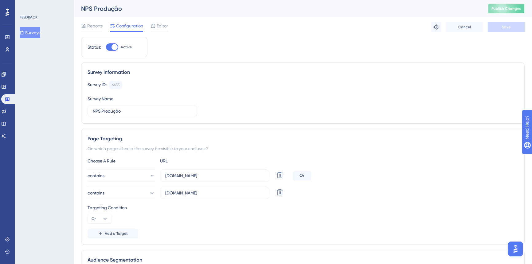
click at [501, 10] on span "Publish Changes" at bounding box center [506, 8] width 29 height 5
click at [8, 100] on icon at bounding box center [7, 98] width 5 height 5
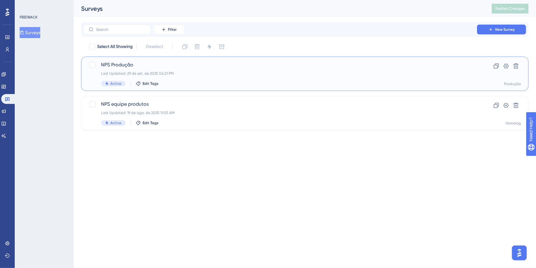
click at [160, 69] on div "NPS Produção Last Updated: 29 de set. de 2025 04:21 PM Active Edit Tags" at bounding box center [280, 73] width 359 height 25
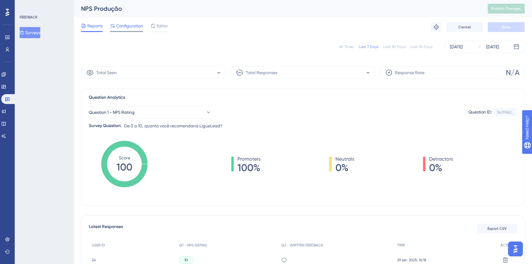
click at [135, 27] on span "Configuration" at bounding box center [129, 25] width 27 height 7
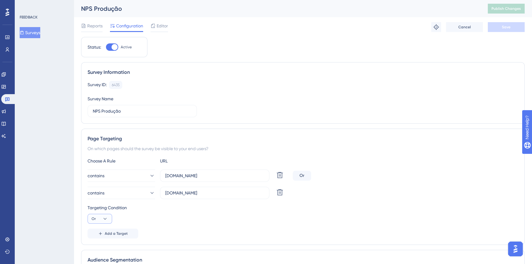
click at [106, 220] on icon at bounding box center [105, 218] width 6 height 6
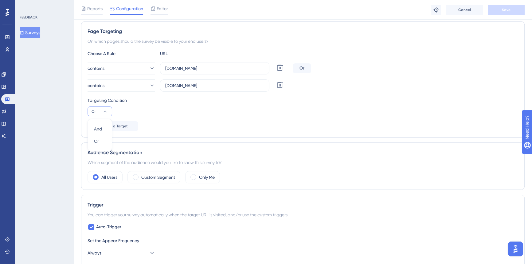
click at [189, 118] on div "Choose A Rule URL contains [DOMAIN_NAME] Delete Or contains [DOMAIN_NAME] Delet…" at bounding box center [303, 90] width 431 height 81
click at [232, 85] on input "[DOMAIN_NAME]" at bounding box center [214, 85] width 99 height 7
click at [212, 68] on input "[DOMAIN_NAME]" at bounding box center [214, 68] width 99 height 7
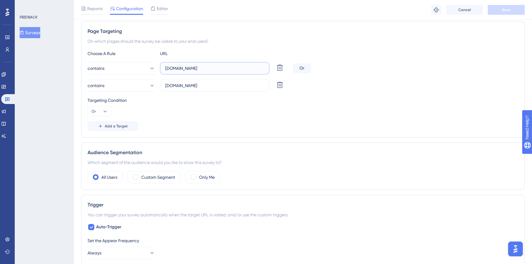
click at [212, 68] on input "[DOMAIN_NAME]" at bounding box center [214, 68] width 99 height 7
paste input "app"
type input "[DOMAIN_NAME]"
click at [218, 82] on input "[DOMAIN_NAME]" at bounding box center [214, 85] width 99 height 7
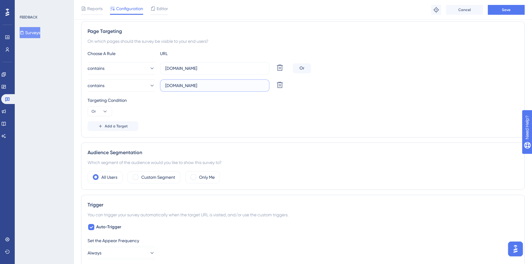
click at [218, 82] on input "[DOMAIN_NAME]" at bounding box center [214, 85] width 99 height 7
paste input "[URL][DOMAIN_NAME]"
drag, startPoint x: 182, startPoint y: 85, endPoint x: 151, endPoint y: 84, distance: 31.1
click at [133, 83] on div "contains [DOMAIN_NAME][URL] [GEOGRAPHIC_DATA]" at bounding box center [189, 85] width 203 height 12
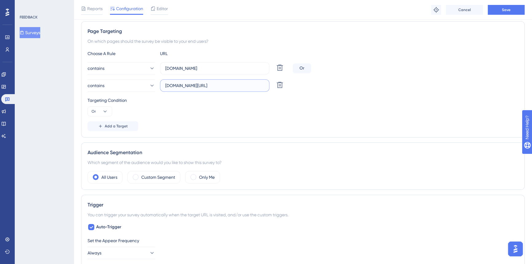
click at [256, 82] on input "[DOMAIN_NAME][URL]" at bounding box center [214, 85] width 99 height 7
click at [244, 86] on input "[DOMAIN_NAME][URL]" at bounding box center [214, 85] width 99 height 7
type input "[DOMAIN_NAME]"
click at [513, 10] on button "Save" at bounding box center [506, 10] width 37 height 10
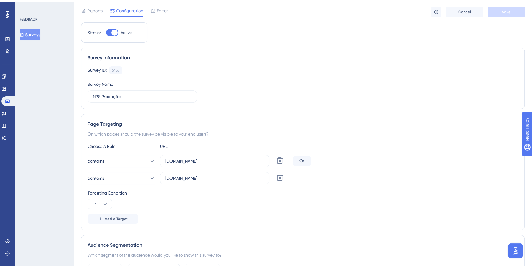
scroll to position [0, 0]
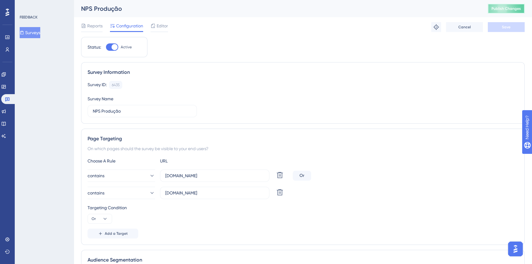
click at [512, 9] on span "Publish Changes" at bounding box center [506, 8] width 29 height 5
click at [6, 37] on icon at bounding box center [7, 37] width 5 height 5
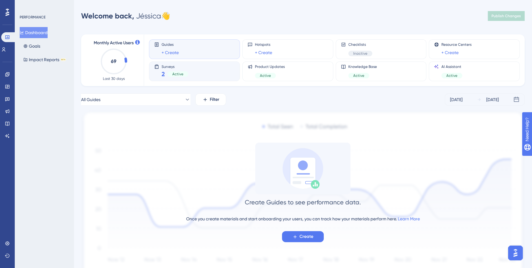
click at [218, 73] on div "Surveys 2 Active" at bounding box center [194, 71] width 81 height 14
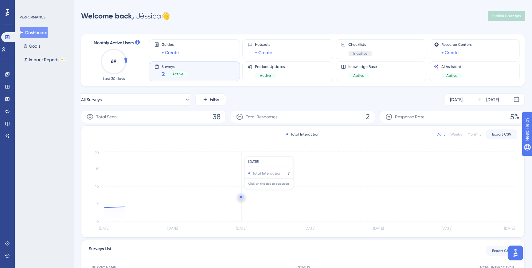
scroll to position [80, 0]
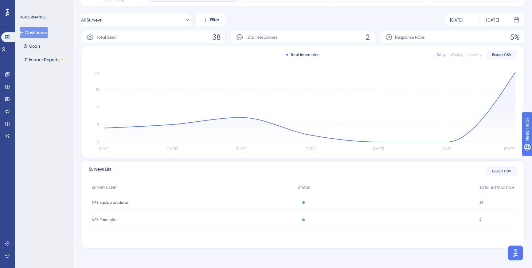
click at [101, 221] on span "NPS Produção" at bounding box center [104, 219] width 25 height 5
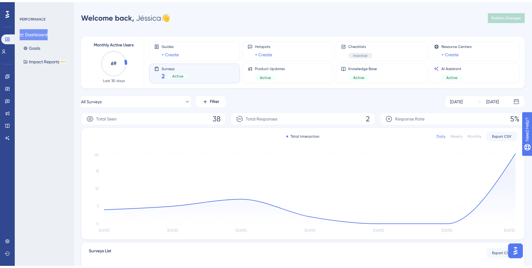
scroll to position [80, 0]
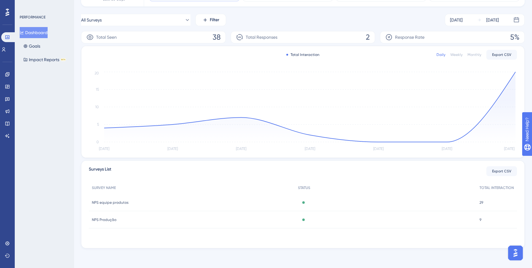
click at [106, 197] on div "NPS equipe produtos NPS equipe produtos" at bounding box center [192, 202] width 206 height 17
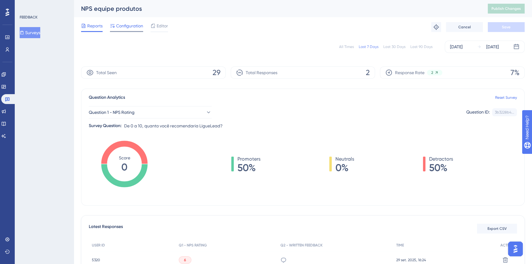
click at [124, 26] on span "Configuration" at bounding box center [129, 25] width 27 height 7
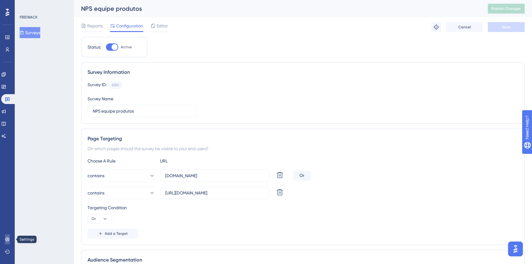
click at [7, 237] on icon at bounding box center [7, 239] width 5 height 5
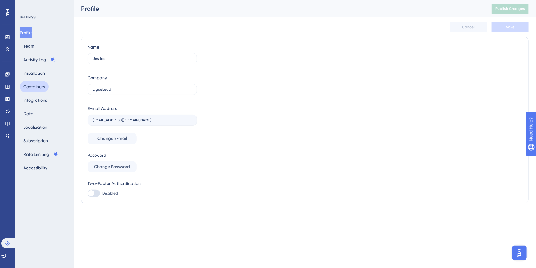
click at [35, 85] on button "Containers" at bounding box center [34, 86] width 29 height 11
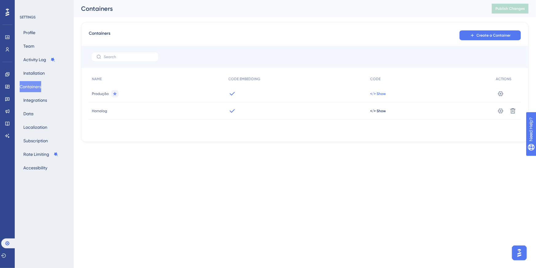
click at [375, 92] on span "</> Show" at bounding box center [378, 93] width 16 height 5
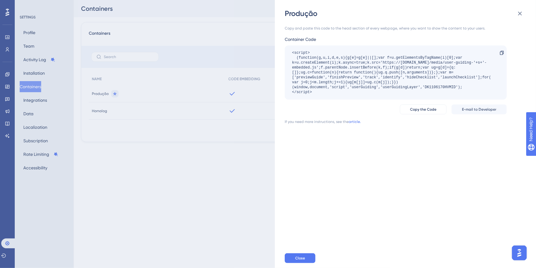
click at [440, 86] on div "<script> (function(g,u,i,d,e,s){g[e]=g[e]||[];var f=u.getElementsByTagName(i)[0…" at bounding box center [392, 72] width 201 height 44
